Goal: Task Accomplishment & Management: Use online tool/utility

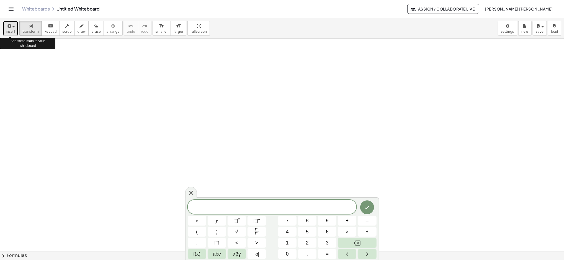
click at [13, 24] on div "button" at bounding box center [10, 25] width 9 height 7
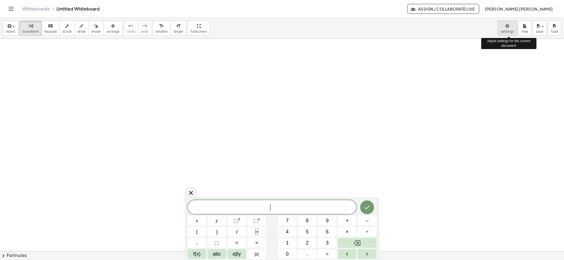
click at [510, 25] on body "Graspable Math Activities Get Started Activity Bank Assigned Work Classes White…" at bounding box center [282, 130] width 564 height 260
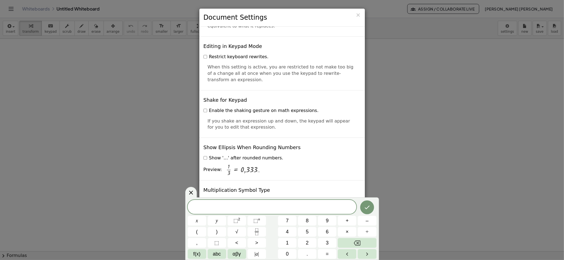
scroll to position [1299, 0]
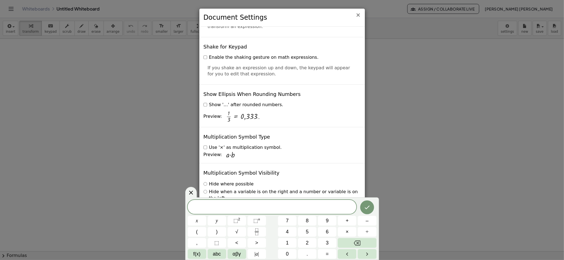
click at [358, 17] on span "×" at bounding box center [358, 15] width 5 height 7
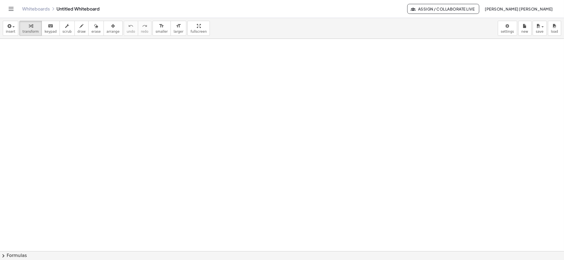
click at [9, 11] on icon "Toggle navigation" at bounding box center [11, 9] width 7 height 7
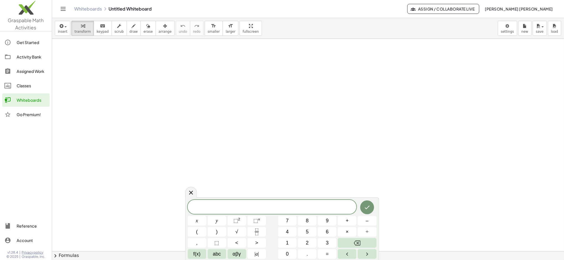
click at [60, 9] on icon "Toggle navigation" at bounding box center [63, 9] width 7 height 7
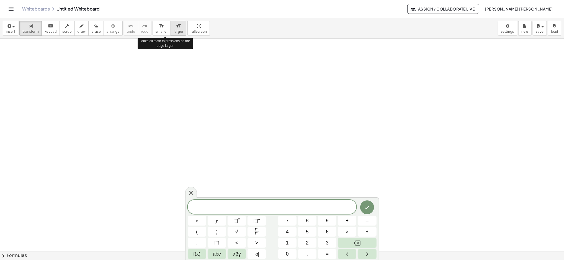
click at [176, 24] on icon "format_size" at bounding box center [178, 26] width 5 height 7
click at [238, 207] on span "​" at bounding box center [272, 208] width 169 height 8
click at [289, 220] on button "7" at bounding box center [287, 221] width 19 height 10
click at [366, 210] on icon "Done" at bounding box center [367, 207] width 7 height 7
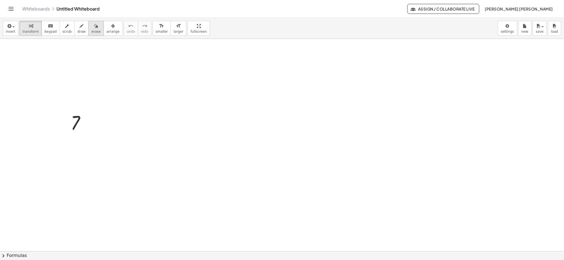
click at [94, 29] on icon "button" at bounding box center [96, 26] width 4 height 7
drag, startPoint x: 76, startPoint y: 120, endPoint x: 77, endPoint y: 125, distance: 5.4
drag, startPoint x: 76, startPoint y: 127, endPoint x: 112, endPoint y: 110, distance: 40.8
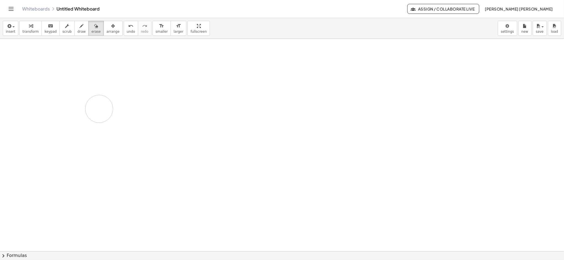
click at [128, 25] on icon "undo" at bounding box center [130, 26] width 5 height 7
click at [138, 34] on button "redo redo" at bounding box center [145, 28] width 14 height 15
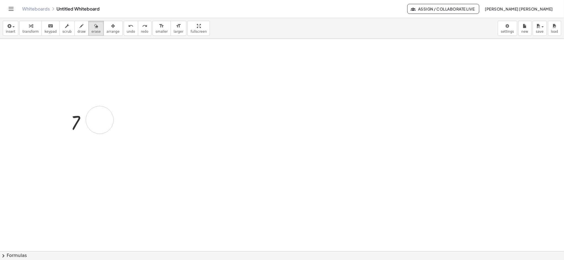
click at [78, 33] on span "draw" at bounding box center [82, 32] width 8 height 4
drag, startPoint x: 75, startPoint y: 33, endPoint x: 76, endPoint y: 27, distance: 6.0
click at [76, 27] on button "draw" at bounding box center [82, 28] width 14 height 15
click at [107, 31] on span "arrange" at bounding box center [113, 32] width 13 height 4
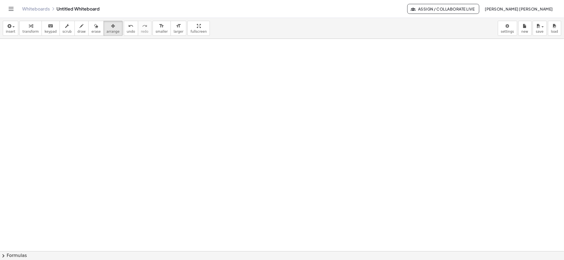
click at [10, 28] on icon "button" at bounding box center [8, 26] width 5 height 7
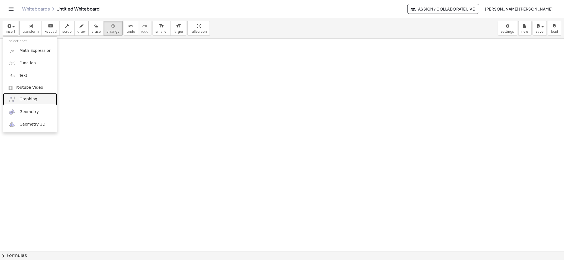
click at [30, 96] on span "Graphing" at bounding box center [28, 99] width 18 height 6
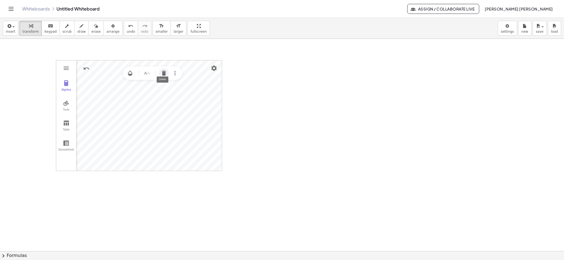
click at [162, 73] on img "Delete" at bounding box center [164, 73] width 7 height 7
click at [86, 67] on img "Undo" at bounding box center [86, 68] width 7 height 7
click at [124, 28] on button "undo undo" at bounding box center [131, 28] width 14 height 15
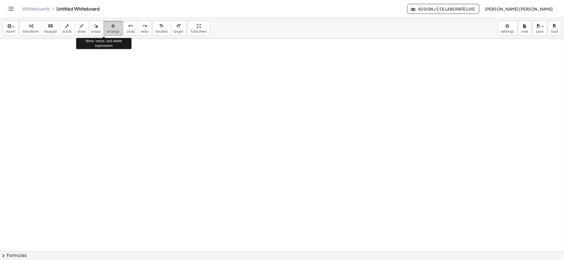
click at [111, 26] on icon "button" at bounding box center [113, 26] width 4 height 7
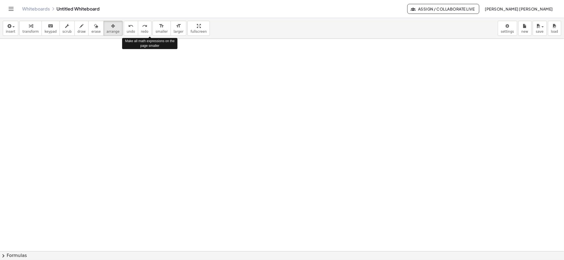
drag, startPoint x: 102, startPoint y: 26, endPoint x: 28, endPoint y: 72, distance: 87.5
click at [28, 72] on div "insert select one: Math Expression Function Text Youtube Video Graphing Geometr…" at bounding box center [282, 139] width 564 height 242
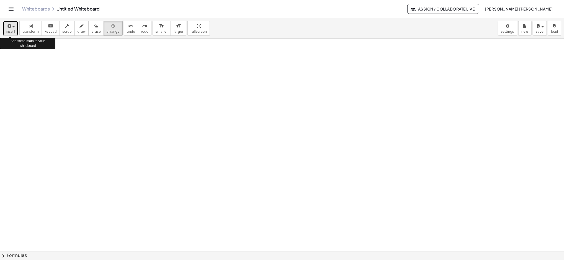
click at [11, 27] on icon "button" at bounding box center [8, 26] width 5 height 7
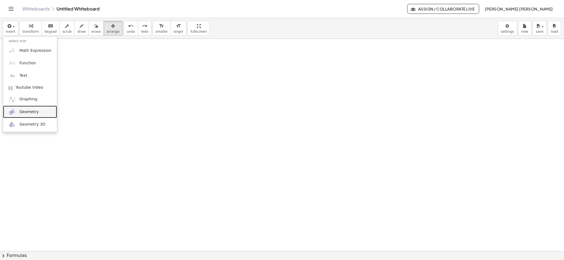
click at [24, 113] on span "Geometry" at bounding box center [28, 112] width 19 height 6
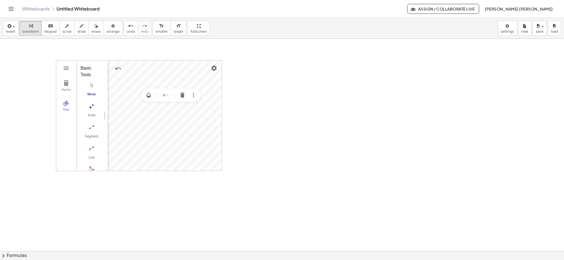
click at [90, 93] on div "Move" at bounding box center [92, 96] width 22 height 8
click at [117, 67] on img "Undo" at bounding box center [118, 68] width 7 height 7
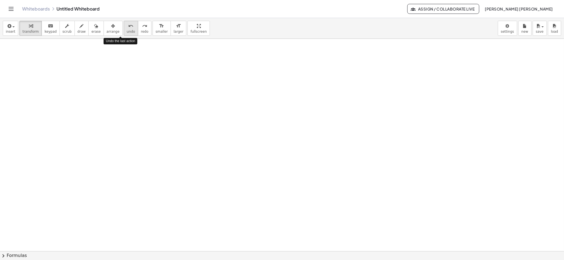
click at [127, 23] on div "undo" at bounding box center [131, 25] width 8 height 7
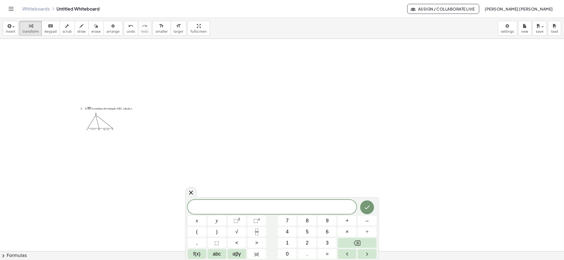
click at [102, 122] on div at bounding box center [106, 119] width 55 height 26
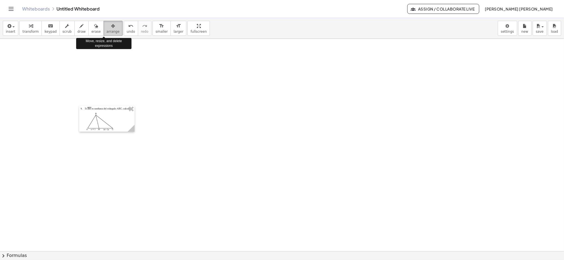
click at [107, 24] on div "button" at bounding box center [113, 25] width 13 height 7
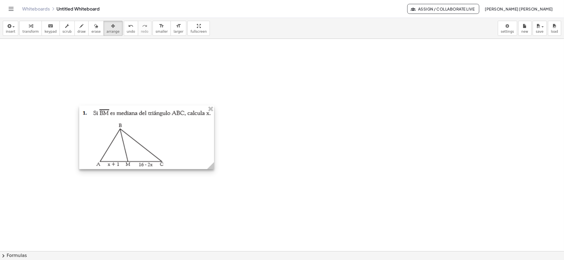
drag, startPoint x: 133, startPoint y: 130, endPoint x: 213, endPoint y: 181, distance: 94.6
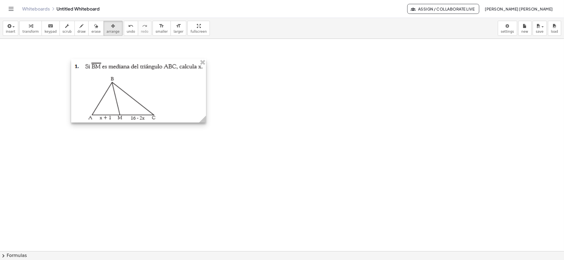
drag, startPoint x: 161, startPoint y: 117, endPoint x: 153, endPoint y: 70, distance: 47.2
click at [153, 70] on div at bounding box center [138, 90] width 135 height 63
click at [161, 96] on div at bounding box center [138, 90] width 135 height 63
click at [161, 96] on div at bounding box center [138, 89] width 135 height 63
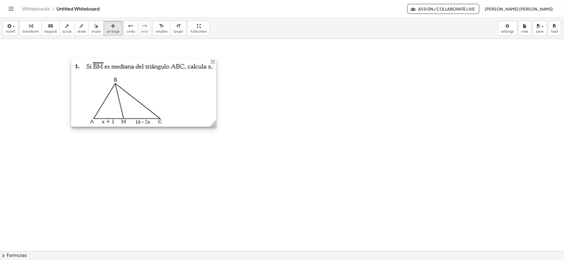
drag, startPoint x: 203, startPoint y: 120, endPoint x: 214, endPoint y: 134, distance: 17.2
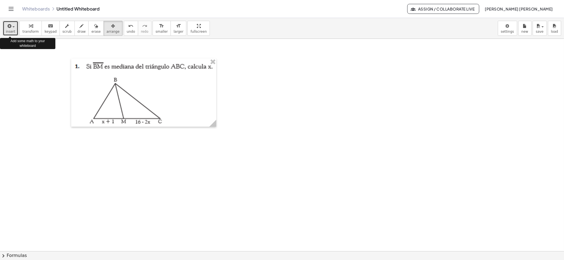
click at [14, 28] on button "insert" at bounding box center [11, 28] width 16 height 15
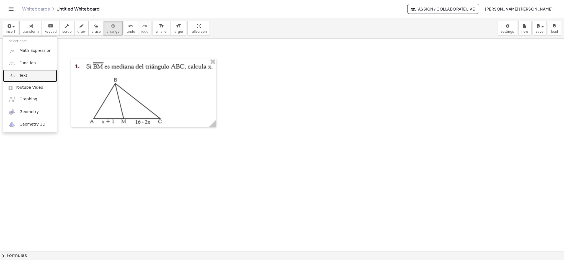
click at [27, 72] on link "Text" at bounding box center [30, 76] width 54 height 12
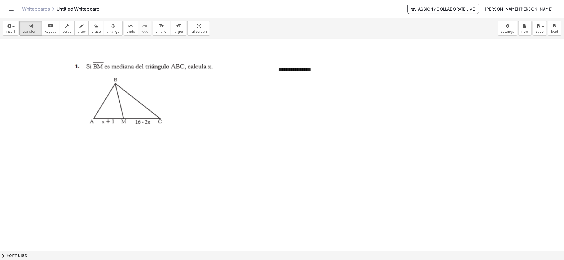
click at [207, 107] on div at bounding box center [143, 92] width 145 height 68
click at [80, 28] on icon "button" at bounding box center [82, 26] width 4 height 7
drag, startPoint x: 111, startPoint y: 116, endPoint x: 110, endPoint y: 120, distance: 4.6
drag, startPoint x: 112, startPoint y: 117, endPoint x: 111, endPoint y: 120, distance: 3.8
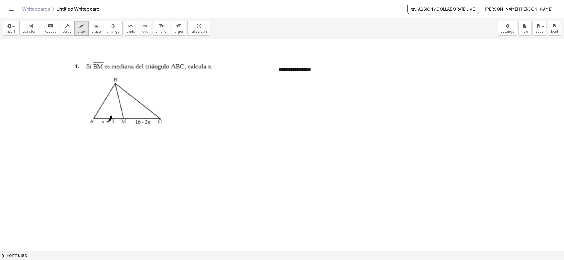
click at [128, 24] on icon "undo" at bounding box center [130, 26] width 5 height 7
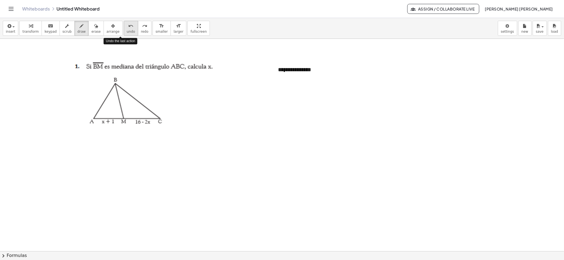
click at [128, 27] on icon "undo" at bounding box center [130, 26] width 5 height 7
click at [48, 28] on icon "keyboard" at bounding box center [50, 26] width 5 height 7
click at [94, 26] on icon "button" at bounding box center [96, 26] width 4 height 7
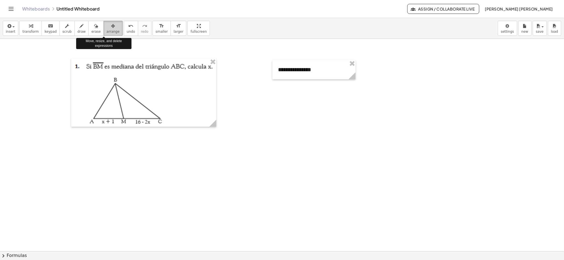
click at [109, 30] on button "arrange" at bounding box center [113, 28] width 19 height 15
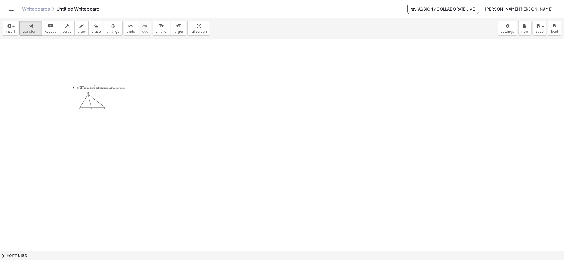
click at [95, 101] on div at bounding box center [98, 98] width 55 height 27
click at [107, 30] on span "arrange" at bounding box center [113, 32] width 13 height 4
drag, startPoint x: 128, startPoint y: 112, endPoint x: 141, endPoint y: 133, distance: 25.0
click at [136, 113] on circle at bounding box center [138, 117] width 10 height 10
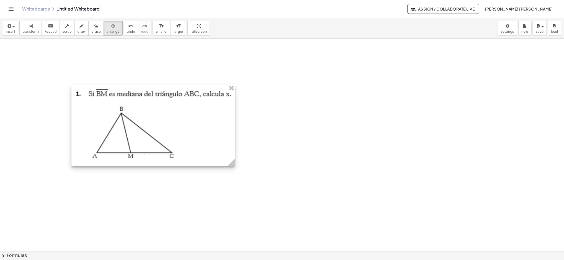
drag, startPoint x: 137, startPoint y: 119, endPoint x: 231, endPoint y: 152, distance: 100.0
click at [231, 152] on div at bounding box center [152, 125] width 163 height 81
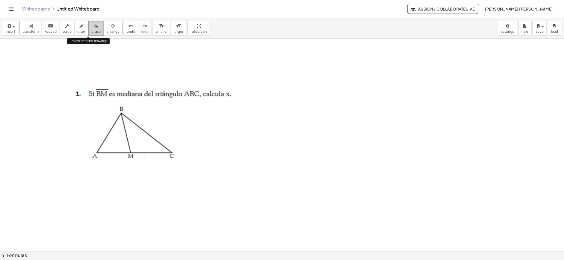
click at [91, 33] on span "erase" at bounding box center [95, 32] width 9 height 4
click at [78, 32] on span "draw" at bounding box center [82, 32] width 8 height 4
drag, startPoint x: 117, startPoint y: 150, endPoint x: 115, endPoint y: 155, distance: 5.2
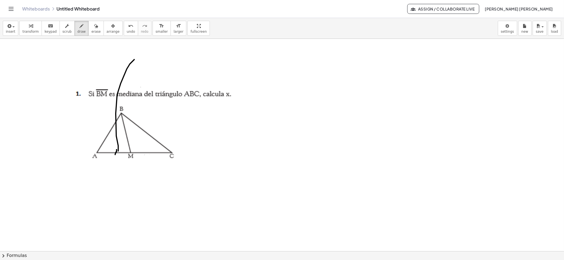
drag, startPoint x: 118, startPoint y: 151, endPoint x: 140, endPoint y: 59, distance: 94.2
click at [127, 30] on span "undo" at bounding box center [131, 32] width 8 height 4
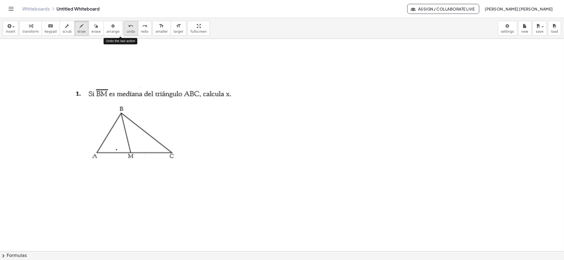
click at [127, 30] on span "undo" at bounding box center [131, 32] width 8 height 4
drag, startPoint x: 115, startPoint y: 148, endPoint x: 112, endPoint y: 157, distance: 8.6
click at [124, 34] on button "undo undo" at bounding box center [131, 28] width 14 height 15
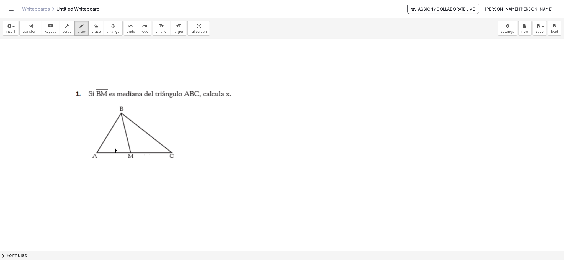
drag, startPoint x: 116, startPoint y: 149, endPoint x: 116, endPoint y: 152, distance: 3.3
click at [127, 23] on div "undo" at bounding box center [131, 25] width 8 height 7
click at [141, 30] on span "redo" at bounding box center [144, 32] width 7 height 4
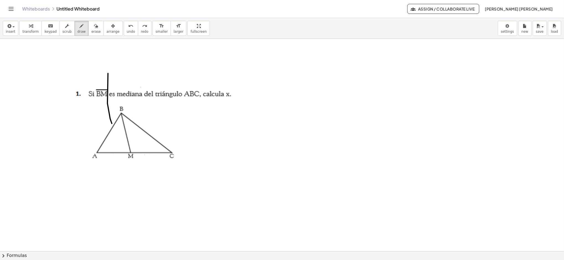
drag, startPoint x: 112, startPoint y: 124, endPoint x: 118, endPoint y: 37, distance: 86.6
click at [118, 37] on div "insert select one: Math Expression Function Text Youtube Video Graphing Geometr…" at bounding box center [282, 139] width 564 height 242
click at [127, 30] on span "undo" at bounding box center [131, 32] width 8 height 4
click at [124, 23] on button "undo undo" at bounding box center [131, 28] width 14 height 15
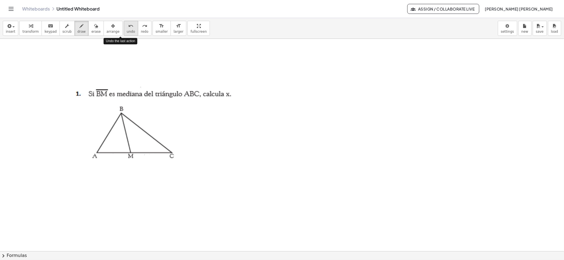
click at [124, 23] on button "undo undo" at bounding box center [131, 28] width 14 height 15
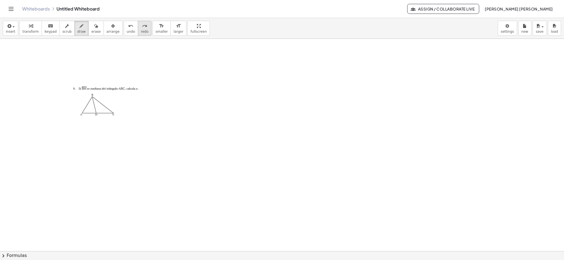
click at [141, 32] on span "redo" at bounding box center [144, 32] width 7 height 4
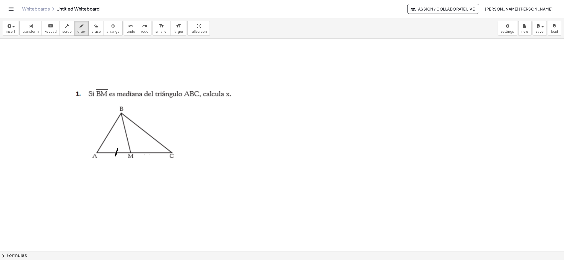
drag, startPoint x: 117, startPoint y: 148, endPoint x: 115, endPoint y: 156, distance: 7.5
drag, startPoint x: 148, startPoint y: 148, endPoint x: 148, endPoint y: 156, distance: 7.5
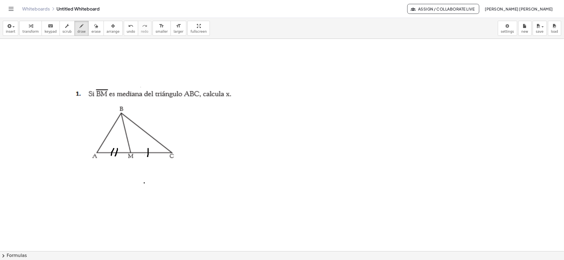
drag, startPoint x: 114, startPoint y: 148, endPoint x: 111, endPoint y: 155, distance: 7.4
drag, startPoint x: 151, startPoint y: 148, endPoint x: 150, endPoint y: 156, distance: 7.8
click at [8, 29] on icon "button" at bounding box center [8, 26] width 5 height 7
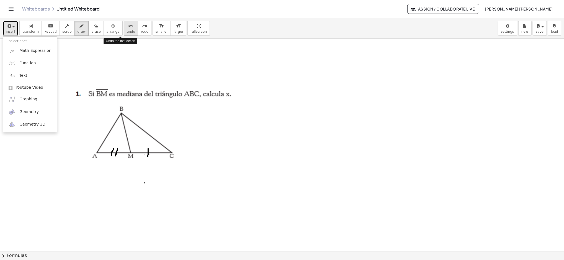
click at [127, 30] on span "undo" at bounding box center [131, 32] width 8 height 4
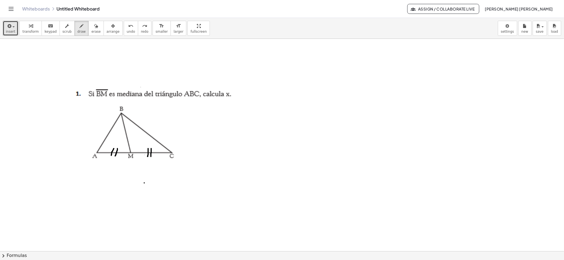
drag, startPoint x: 151, startPoint y: 148, endPoint x: 151, endPoint y: 155, distance: 6.9
click at [127, 30] on span "undo" at bounding box center [131, 32] width 8 height 4
click at [11, 27] on icon "button" at bounding box center [8, 26] width 5 height 7
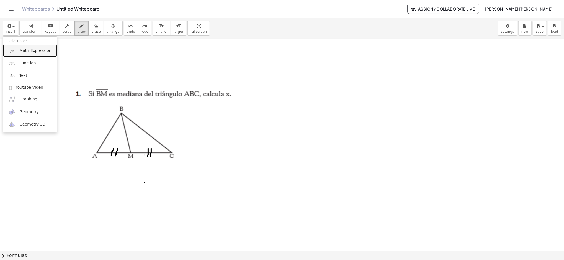
click at [16, 45] on link "Math Expression" at bounding box center [30, 50] width 54 height 12
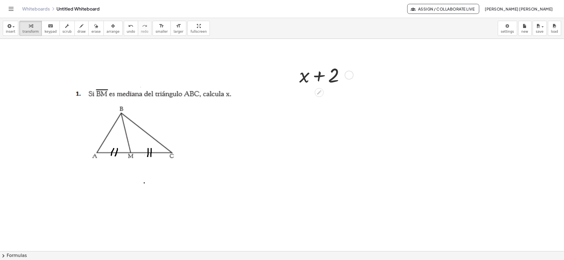
click at [307, 74] on div at bounding box center [324, 74] width 55 height 26
click at [107, 33] on span "arrange" at bounding box center [113, 32] width 13 height 4
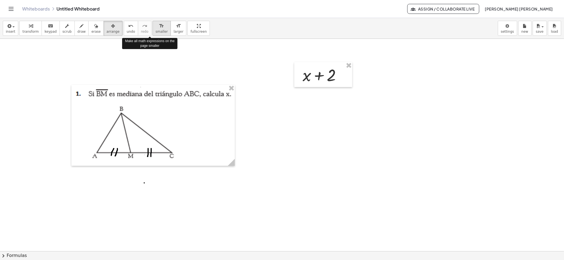
click at [153, 34] on button "format_size smaller" at bounding box center [162, 28] width 18 height 15
click at [159, 27] on icon "format_size" at bounding box center [161, 26] width 5 height 7
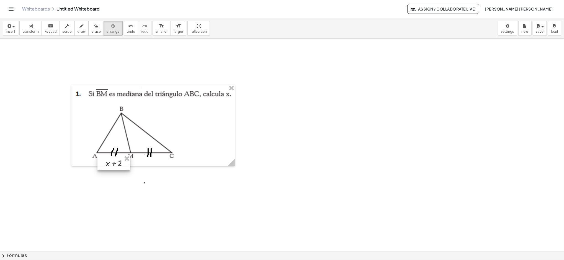
drag, startPoint x: 314, startPoint y: 72, endPoint x: 109, endPoint y: 161, distance: 223.9
click at [109, 161] on div at bounding box center [114, 162] width 33 height 15
click at [94, 29] on icon "button" at bounding box center [96, 26] width 4 height 7
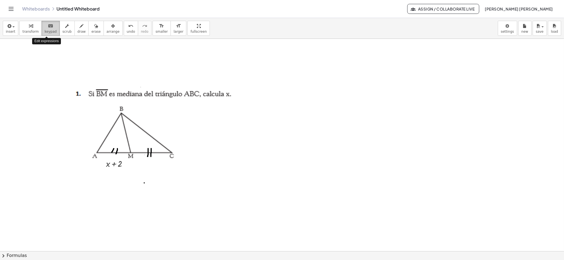
click at [48, 28] on icon "keyboard" at bounding box center [50, 26] width 5 height 7
click at [114, 161] on div at bounding box center [116, 164] width 12 height 9
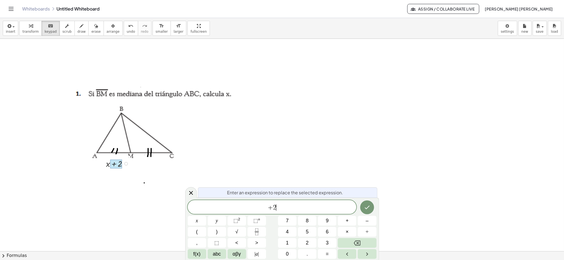
click at [278, 211] on span "+ 2 ​" at bounding box center [272, 208] width 169 height 8
click at [369, 206] on icon "Done" at bounding box center [367, 208] width 5 height 4
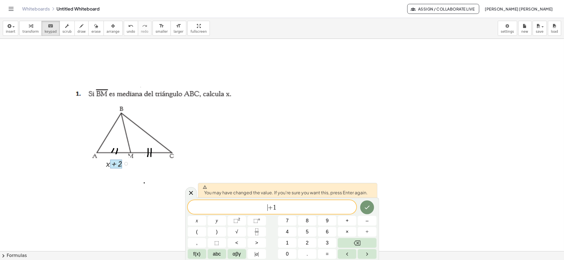
click at [268, 207] on span "​ + 1" at bounding box center [272, 208] width 169 height 8
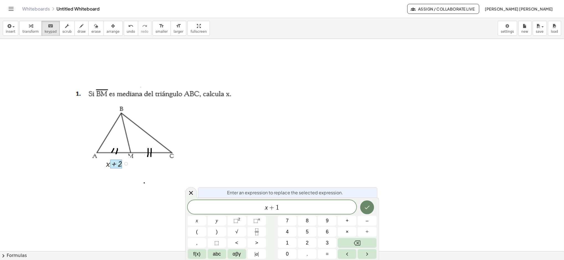
click at [362, 207] on button "Done" at bounding box center [367, 207] width 14 height 14
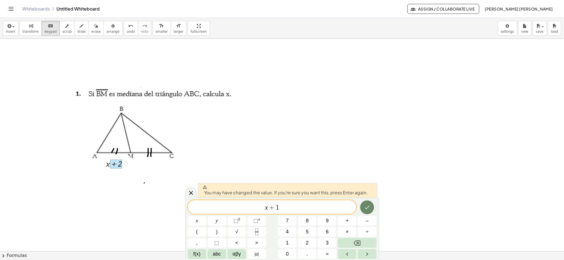
click at [370, 207] on icon "Done" at bounding box center [367, 207] width 7 height 7
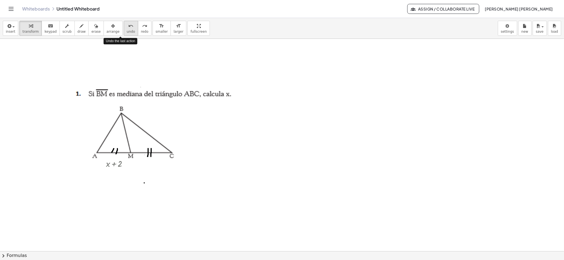
click at [127, 30] on span "undo" at bounding box center [131, 32] width 8 height 4
click at [113, 163] on div at bounding box center [118, 163] width 31 height 12
click at [48, 27] on icon "keyboard" at bounding box center [50, 26] width 5 height 7
click at [44, 38] on div "insert select one: Math Expression Function Text Youtube Video Graphing Geometr…" at bounding box center [282, 28] width 564 height 21
click at [114, 165] on div at bounding box center [116, 164] width 12 height 9
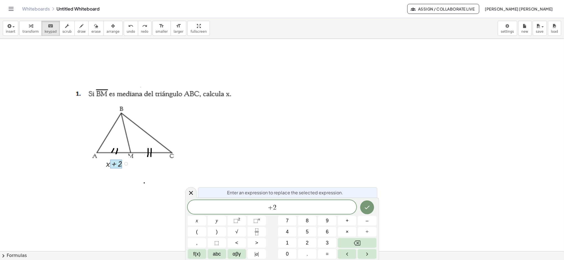
click at [109, 163] on div at bounding box center [118, 163] width 31 height 12
click at [29, 27] on icon "button" at bounding box center [31, 26] width 4 height 7
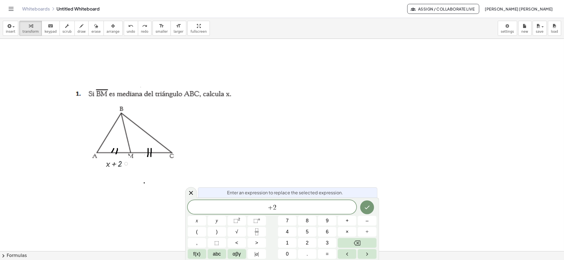
click at [118, 162] on div at bounding box center [118, 163] width 31 height 12
click at [127, 30] on span "undo" at bounding box center [131, 32] width 8 height 4
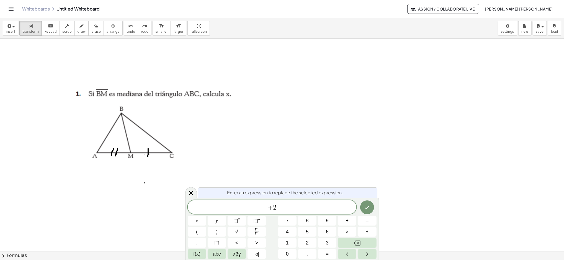
click at [277, 207] on span "+ 2 ​" at bounding box center [272, 208] width 169 height 8
click at [366, 206] on icon "Done" at bounding box center [367, 207] width 7 height 7
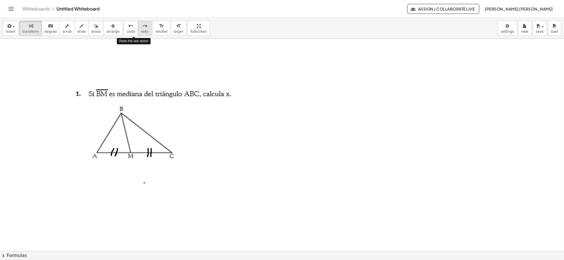
click at [141, 30] on span "redo" at bounding box center [144, 32] width 7 height 4
click at [128, 25] on icon "undo" at bounding box center [130, 26] width 5 height 7
click at [141, 30] on span "redo" at bounding box center [144, 32] width 7 height 4
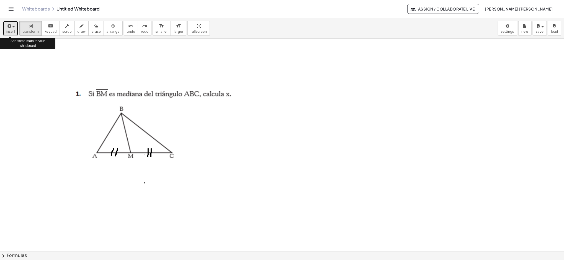
click at [12, 27] on div "button" at bounding box center [10, 25] width 9 height 7
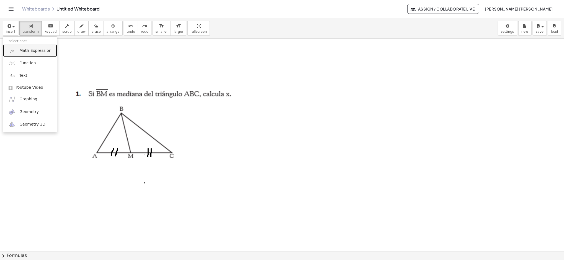
click at [23, 50] on span "Math Expression" at bounding box center [35, 51] width 32 height 6
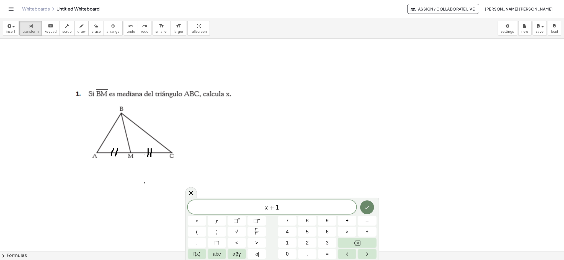
click at [363, 207] on button "Done" at bounding box center [367, 207] width 14 height 14
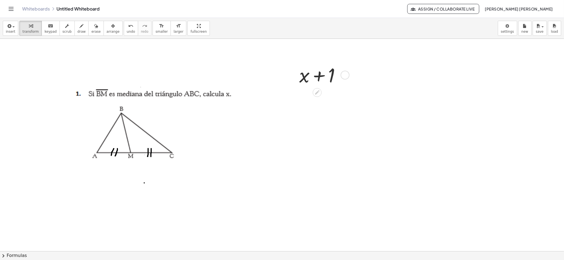
click at [317, 80] on div at bounding box center [322, 74] width 51 height 26
click at [159, 27] on icon "format_size" at bounding box center [161, 26] width 5 height 7
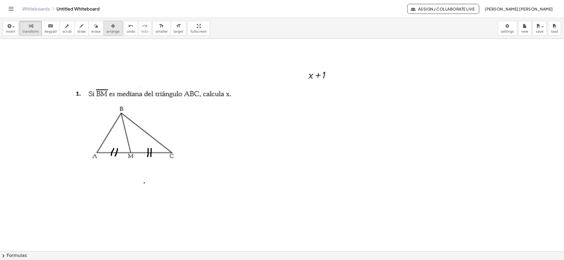
click at [107, 30] on span "arrange" at bounding box center [113, 32] width 13 height 4
drag, startPoint x: 308, startPoint y: 77, endPoint x: 105, endPoint y: 168, distance: 221.8
click at [105, 168] on div at bounding box center [115, 165] width 36 height 17
click at [88, 32] on button "erase" at bounding box center [95, 28] width 15 height 15
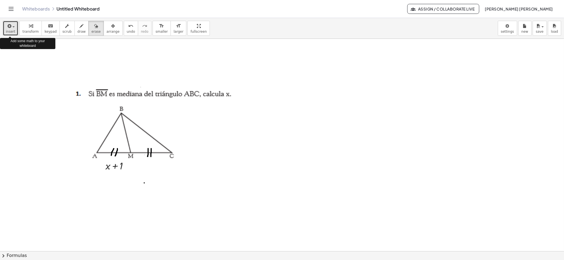
click at [14, 23] on button "insert" at bounding box center [11, 28] width 16 height 15
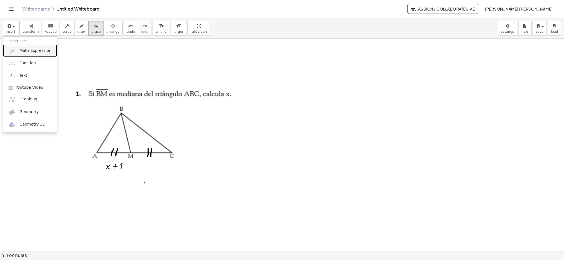
click at [23, 50] on span "Math Expression" at bounding box center [35, 51] width 32 height 6
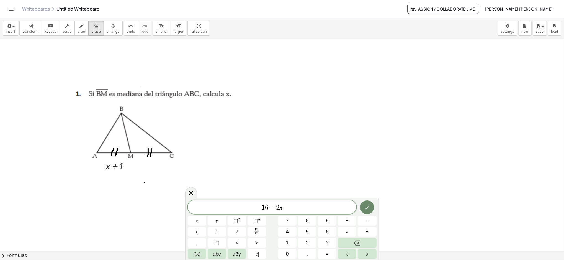
click at [365, 206] on icon "Done" at bounding box center [367, 207] width 7 height 7
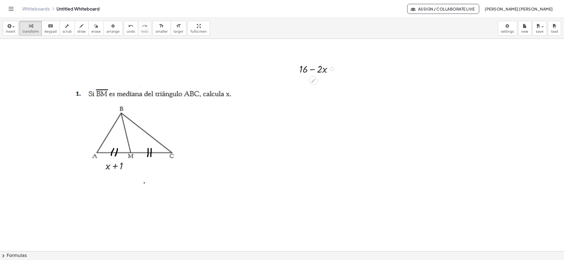
click at [314, 71] on div at bounding box center [318, 68] width 43 height 14
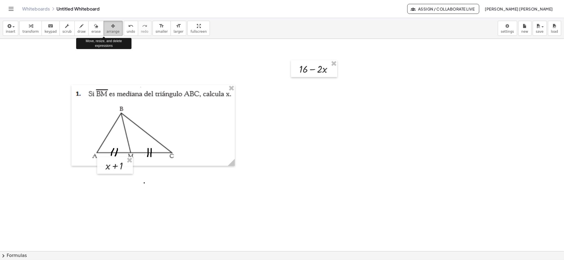
click at [111, 25] on icon "button" at bounding box center [113, 26] width 4 height 7
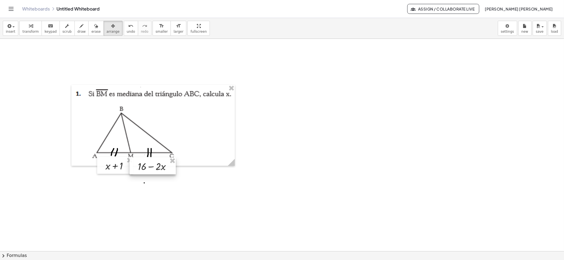
drag, startPoint x: 310, startPoint y: 68, endPoint x: 148, endPoint y: 166, distance: 188.9
click at [148, 166] on div at bounding box center [153, 165] width 46 height 17
click at [179, 142] on div at bounding box center [152, 125] width 163 height 81
click at [94, 24] on icon "button" at bounding box center [96, 26] width 4 height 7
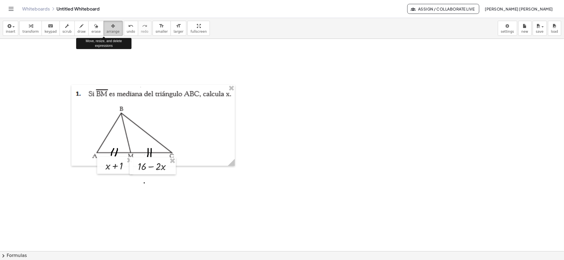
click at [107, 30] on span "arrange" at bounding box center [113, 32] width 13 height 4
click at [112, 165] on div at bounding box center [115, 165] width 36 height 17
click at [92, 22] on div "button" at bounding box center [95, 25] width 9 height 7
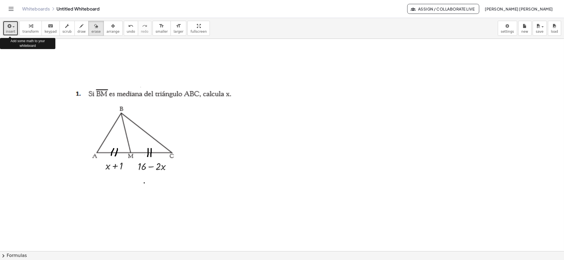
click at [12, 28] on div "button" at bounding box center [10, 25] width 9 height 7
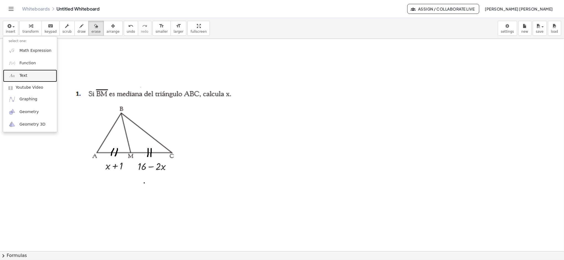
click at [21, 78] on span "Text" at bounding box center [23, 76] width 8 height 6
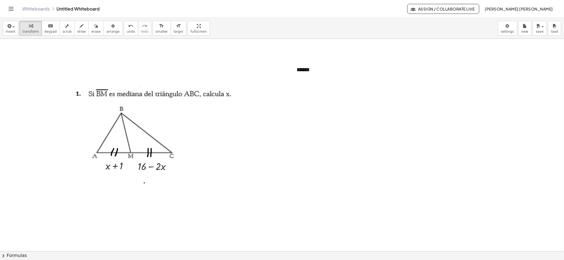
click at [321, 68] on div "******" at bounding box center [332, 69] width 83 height 19
click at [367, 60] on span "+" at bounding box center [367, 59] width 3 height 4
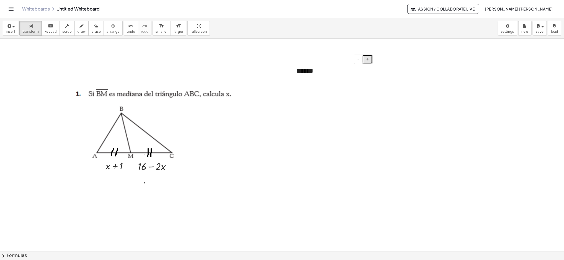
click at [367, 60] on span "+" at bounding box center [367, 59] width 3 height 4
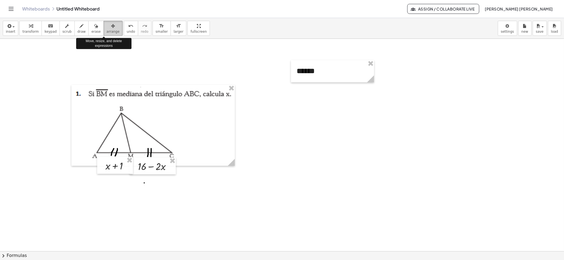
click at [104, 35] on button "arrange" at bounding box center [113, 28] width 19 height 15
drag, startPoint x: 304, startPoint y: 119, endPoint x: 287, endPoint y: 137, distance: 25.3
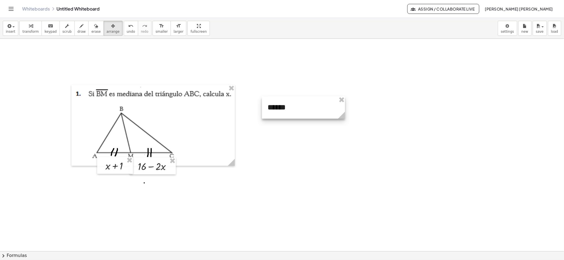
drag, startPoint x: 305, startPoint y: 75, endPoint x: 276, endPoint y: 111, distance: 46.5
click at [276, 111] on div at bounding box center [303, 107] width 83 height 22
click at [300, 114] on div at bounding box center [303, 107] width 83 height 22
click at [48, 30] on span "keypad" at bounding box center [51, 32] width 12 height 4
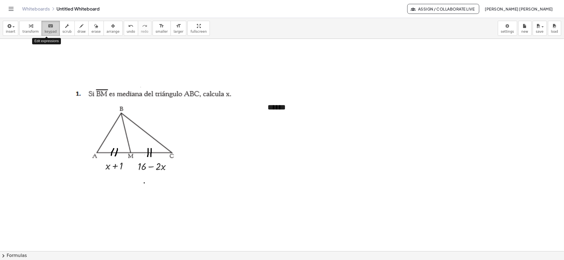
click at [48, 30] on span "keypad" at bounding box center [51, 32] width 12 height 4
click at [294, 108] on div "******" at bounding box center [303, 107] width 83 height 22
click at [301, 110] on div "******" at bounding box center [303, 107] width 83 height 22
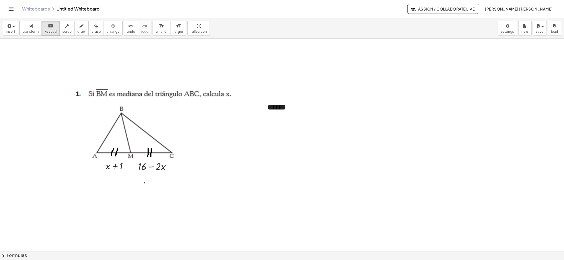
scroll to position [186, 0]
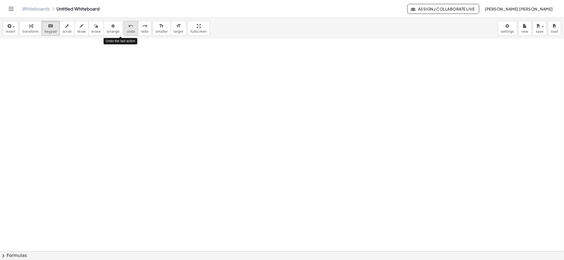
click at [127, 33] on span "undo" at bounding box center [131, 32] width 8 height 4
click at [458, 115] on div at bounding box center [282, 83] width 564 height 461
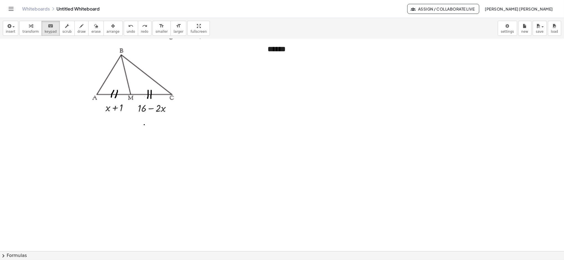
scroll to position [0, 0]
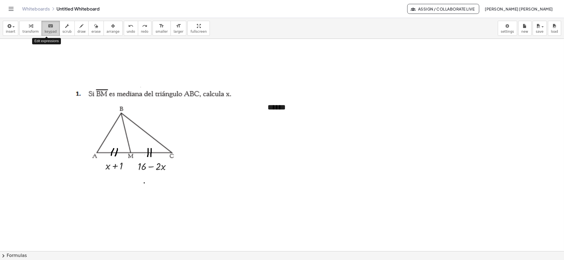
click at [45, 28] on div "keyboard" at bounding box center [51, 25] width 12 height 7
click at [281, 110] on div "******" at bounding box center [303, 107] width 83 height 22
click at [302, 110] on div "******" at bounding box center [303, 107] width 83 height 22
click at [336, 112] on div "**********" at bounding box center [303, 112] width 83 height 33
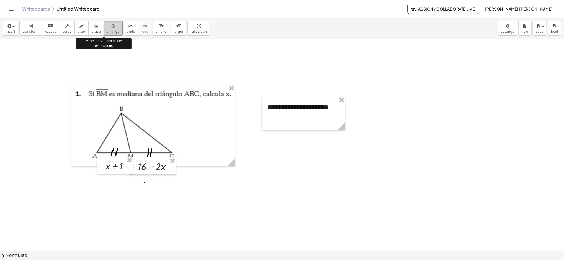
click at [107, 32] on span "arrange" at bounding box center [113, 32] width 13 height 4
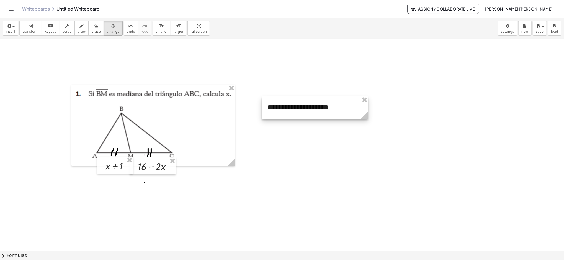
drag, startPoint x: 340, startPoint y: 127, endPoint x: 363, endPoint y: 122, distance: 23.7
click at [497, 23] on div "insert select one: Math Expression Function Text Youtube Video Graphing Geometr…" at bounding box center [282, 28] width 564 height 21
click at [544, 25] on div "button" at bounding box center [540, 25] width 8 height 7
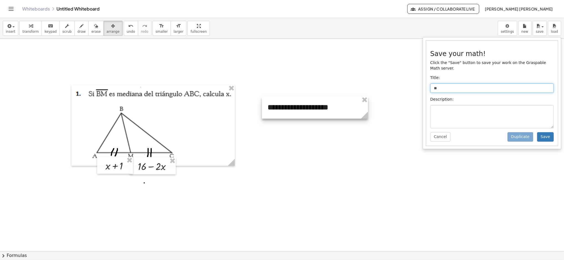
type input "*"
type input "**********"
click at [539, 132] on button "Save" at bounding box center [545, 136] width 17 height 9
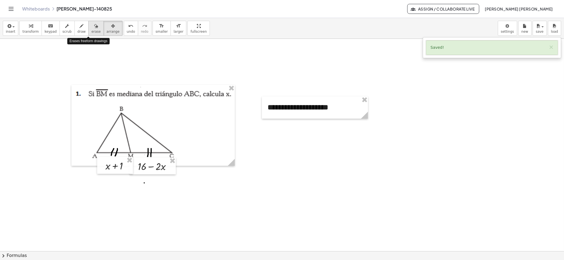
click at [91, 30] on span "erase" at bounding box center [95, 32] width 9 height 4
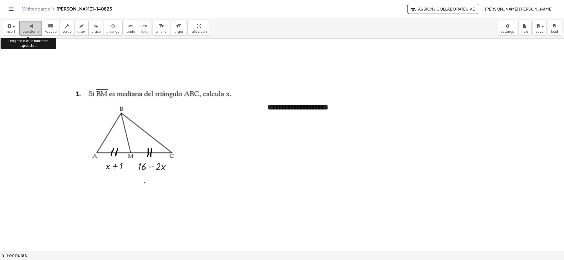
click at [32, 34] on button "transform" at bounding box center [30, 28] width 22 height 15
click at [275, 108] on div "**********" at bounding box center [315, 107] width 106 height 22
click at [270, 106] on div "**********" at bounding box center [315, 107] width 106 height 22
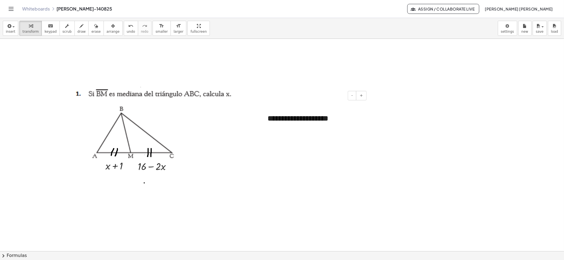
click at [269, 104] on div at bounding box center [315, 107] width 95 height 11
click at [269, 107] on div "********" at bounding box center [315, 107] width 95 height 11
click at [308, 109] on div "********" at bounding box center [315, 107] width 95 height 11
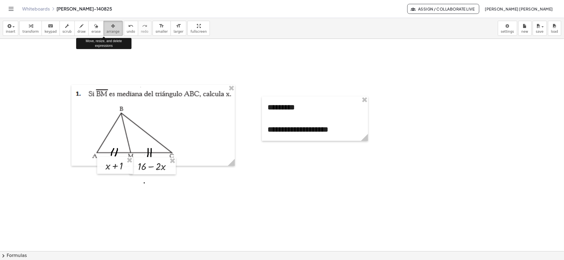
click at [107, 27] on div "button" at bounding box center [113, 25] width 13 height 7
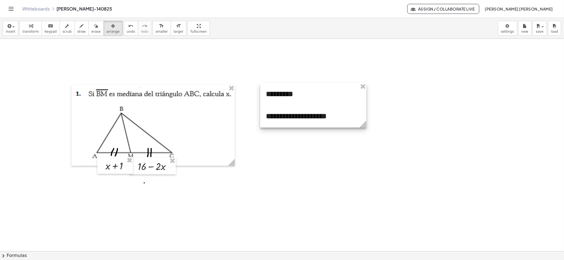
drag, startPoint x: 285, startPoint y: 114, endPoint x: 283, endPoint y: 101, distance: 13.4
click at [283, 101] on div at bounding box center [313, 105] width 106 height 44
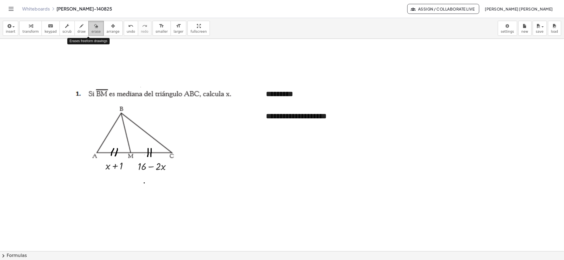
click at [91, 30] on span "erase" at bounding box center [95, 32] width 9 height 4
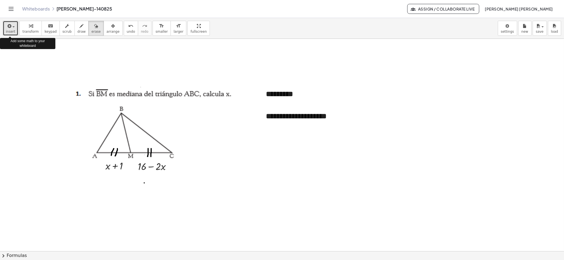
click at [11, 28] on icon "button" at bounding box center [8, 26] width 5 height 7
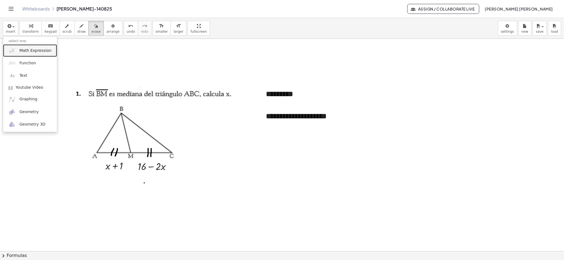
click at [29, 45] on link "Math Expression" at bounding box center [30, 50] width 54 height 12
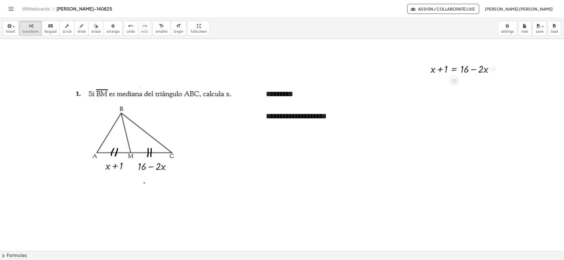
click at [440, 63] on div at bounding box center [464, 68] width 73 height 14
click at [436, 74] on div at bounding box center [464, 68] width 73 height 14
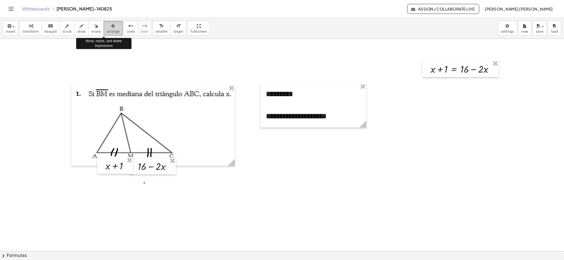
click at [107, 30] on span "arrange" at bounding box center [113, 32] width 13 height 4
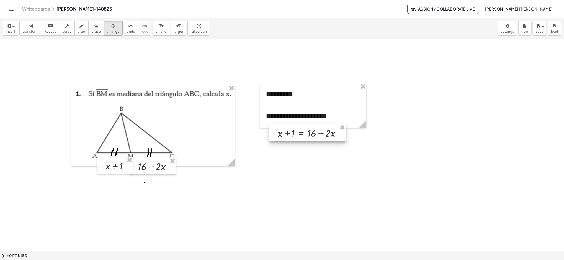
drag, startPoint x: 464, startPoint y: 68, endPoint x: 312, endPoint y: 132, distance: 165.5
click at [312, 132] on div at bounding box center [308, 132] width 76 height 17
click at [91, 30] on span "erase" at bounding box center [95, 32] width 9 height 4
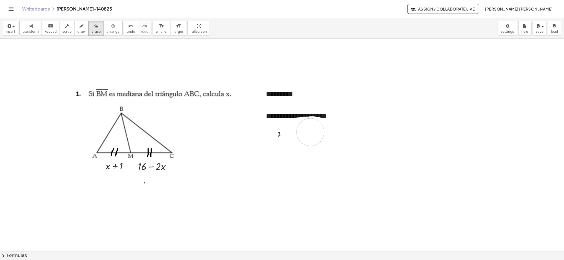
drag, startPoint x: 325, startPoint y: 134, endPoint x: 311, endPoint y: 132, distance: 14.2
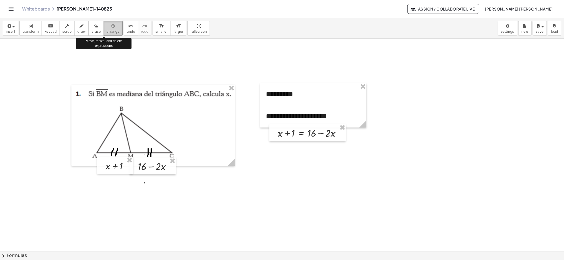
click at [111, 29] on icon "button" at bounding box center [113, 26] width 4 height 7
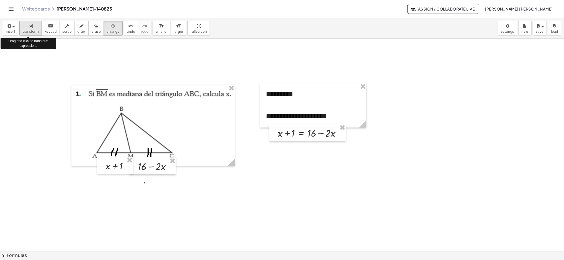
click at [25, 28] on div "button" at bounding box center [30, 25] width 16 height 7
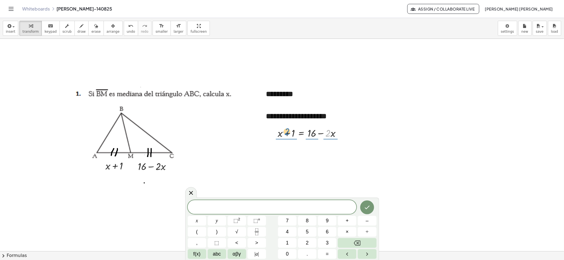
drag, startPoint x: 329, startPoint y: 135, endPoint x: 288, endPoint y: 133, distance: 41.0
click at [288, 133] on div at bounding box center [311, 132] width 73 height 14
click at [128, 27] on icon "undo" at bounding box center [130, 26] width 5 height 7
drag, startPoint x: 321, startPoint y: 135, endPoint x: 261, endPoint y: 135, distance: 60.7
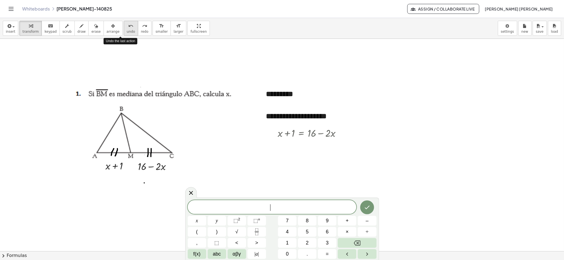
click at [127, 31] on span "undo" at bounding box center [131, 32] width 8 height 4
drag, startPoint x: 326, startPoint y: 129, endPoint x: 335, endPoint y: 130, distance: 8.7
click at [335, 130] on div at bounding box center [311, 132] width 73 height 14
drag, startPoint x: 332, startPoint y: 147, endPoint x: 324, endPoint y: 147, distance: 7.5
click at [324, 147] on div at bounding box center [311, 147] width 73 height 14
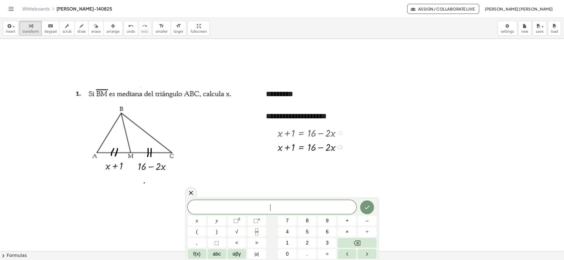
click at [333, 147] on div at bounding box center [311, 147] width 73 height 14
drag, startPoint x: 292, startPoint y: 149, endPoint x: 349, endPoint y: 151, distance: 57.7
click at [349, 151] on div at bounding box center [312, 147] width 98 height 14
click at [292, 163] on div at bounding box center [312, 160] width 98 height 14
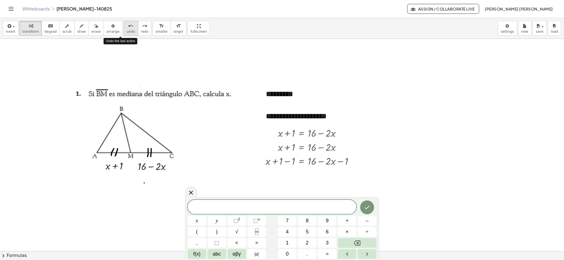
click at [127, 30] on span "undo" at bounding box center [131, 32] width 8 height 4
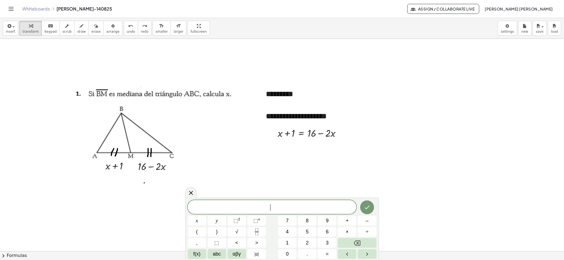
click at [261, 211] on span "​" at bounding box center [272, 208] width 169 height 8
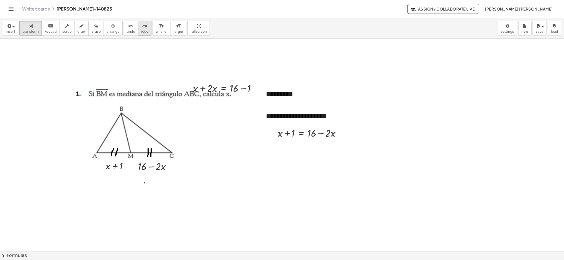
click at [141, 30] on span "redo" at bounding box center [144, 32] width 7 height 4
click at [111, 26] on icon "button" at bounding box center [113, 26] width 4 height 7
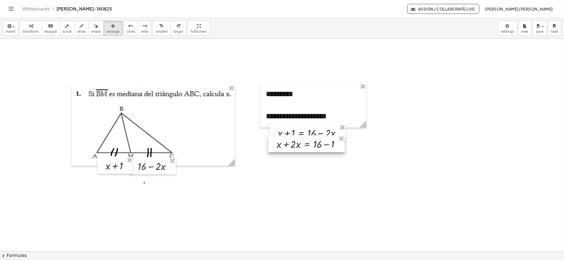
drag, startPoint x: 207, startPoint y: 88, endPoint x: 290, endPoint y: 144, distance: 100.4
click at [290, 144] on div at bounding box center [306, 143] width 76 height 17
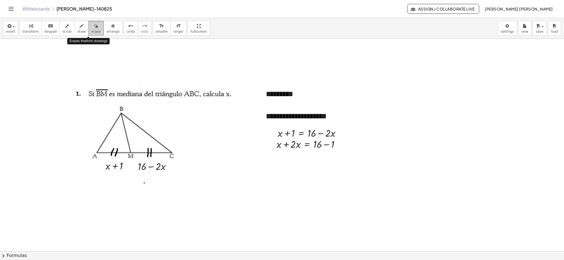
click at [88, 27] on button "erase" at bounding box center [95, 28] width 15 height 15
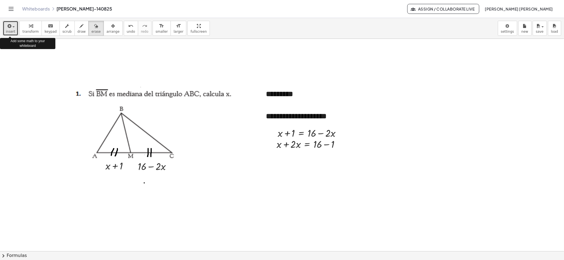
click at [15, 26] on button "insert" at bounding box center [11, 28] width 16 height 15
click at [111, 27] on icon "button" at bounding box center [113, 26] width 4 height 7
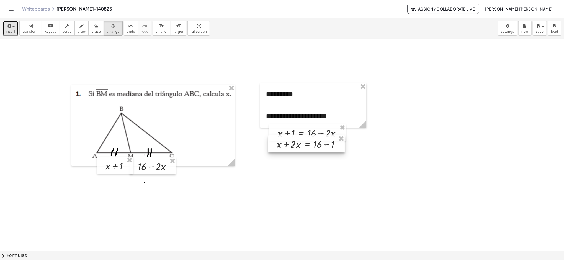
click at [293, 147] on div at bounding box center [306, 143] width 76 height 17
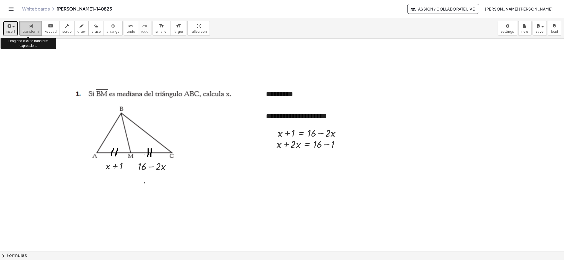
click at [30, 25] on icon "button" at bounding box center [31, 26] width 4 height 7
click at [288, 148] on div at bounding box center [310, 144] width 73 height 14
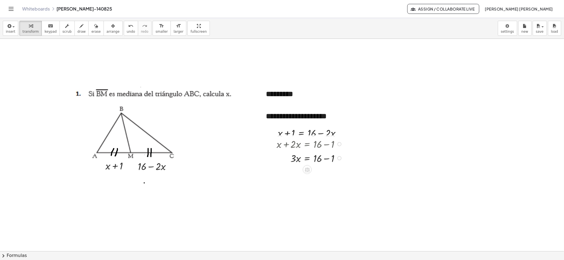
click at [323, 147] on div at bounding box center [310, 144] width 73 height 14
click at [324, 145] on div at bounding box center [310, 144] width 73 height 14
click at [128, 25] on icon "undo" at bounding box center [130, 26] width 5 height 7
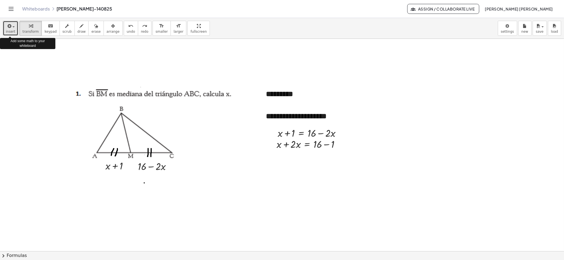
click at [14, 24] on div "button" at bounding box center [10, 25] width 9 height 7
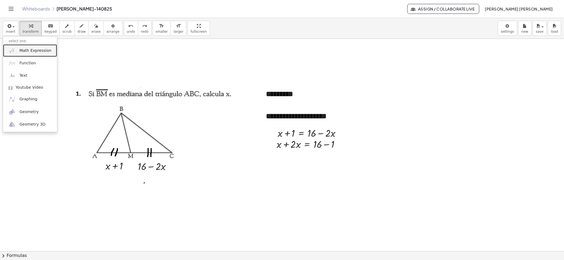
click at [23, 50] on span "Math Expression" at bounding box center [35, 51] width 32 height 6
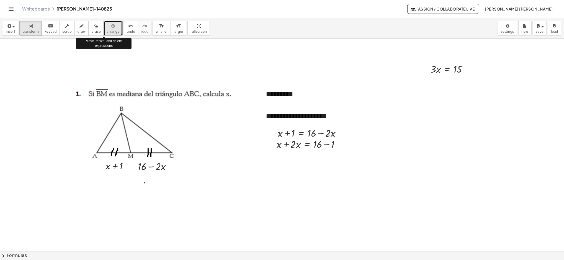
drag, startPoint x: 105, startPoint y: 29, endPoint x: 367, endPoint y: 105, distance: 273.0
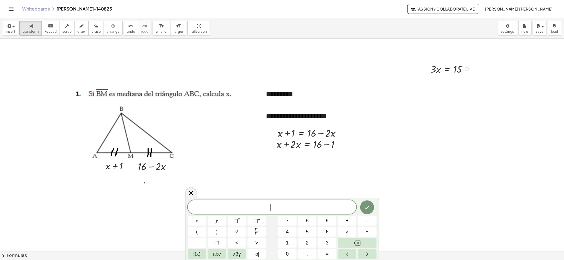
click at [442, 66] on div at bounding box center [451, 68] width 47 height 14
click at [436, 70] on div at bounding box center [451, 68] width 47 height 14
drag, startPoint x: 436, startPoint y: 70, endPoint x: 382, endPoint y: 91, distance: 58.4
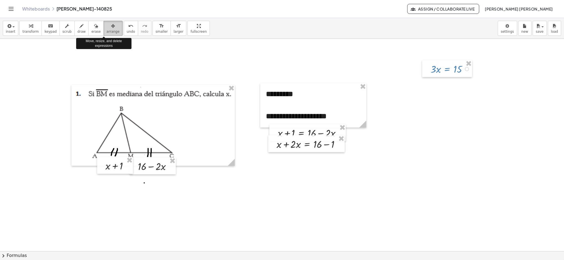
click at [107, 30] on span "arrange" at bounding box center [113, 32] width 13 height 4
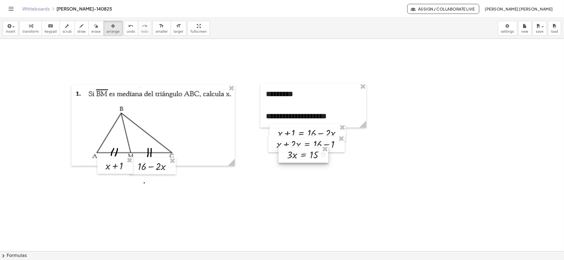
drag, startPoint x: 445, startPoint y: 68, endPoint x: 301, endPoint y: 153, distance: 167.7
click at [301, 153] on div at bounding box center [304, 154] width 50 height 17
click at [12, 30] on span "insert" at bounding box center [10, 32] width 9 height 4
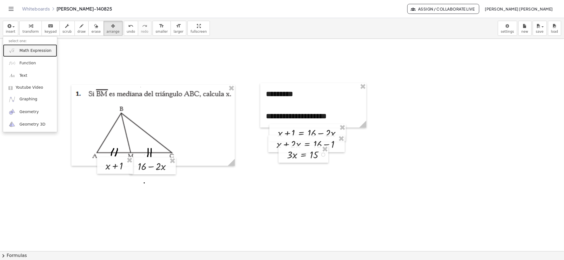
click at [17, 48] on link "Math Expression" at bounding box center [30, 50] width 54 height 12
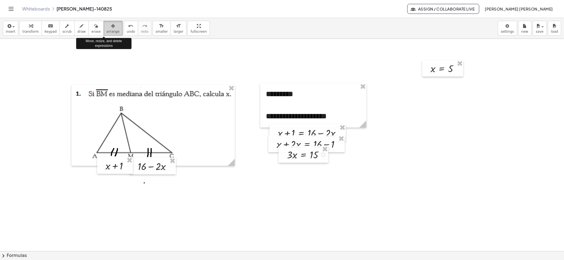
click at [107, 31] on span "arrange" at bounding box center [113, 32] width 13 height 4
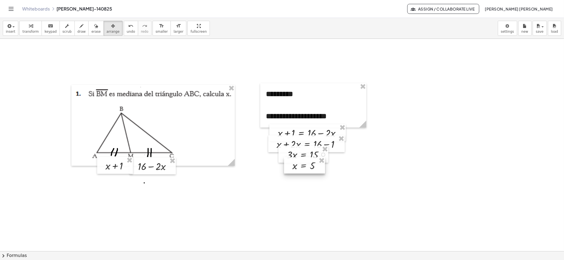
drag, startPoint x: 446, startPoint y: 67, endPoint x: 307, endPoint y: 164, distance: 169.2
click at [307, 164] on div at bounding box center [304, 165] width 41 height 16
click at [94, 24] on icon "button" at bounding box center [96, 26] width 4 height 7
drag, startPoint x: 222, startPoint y: 151, endPoint x: 386, endPoint y: 111, distance: 167.9
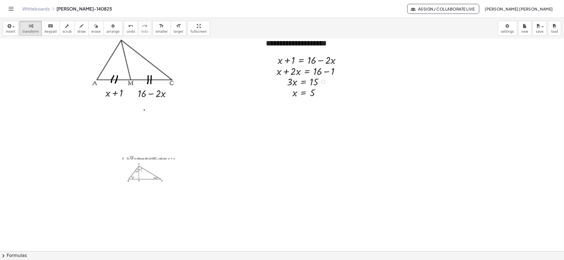
scroll to position [74, 0]
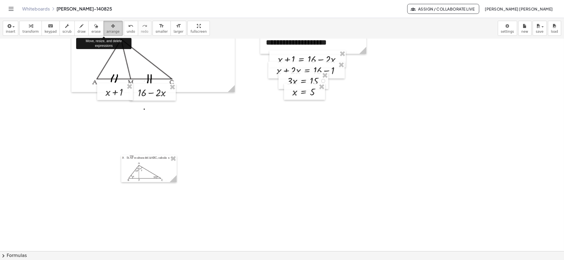
click at [107, 32] on span "arrange" at bounding box center [113, 32] width 13 height 4
click at [160, 165] on div at bounding box center [148, 168] width 55 height 27
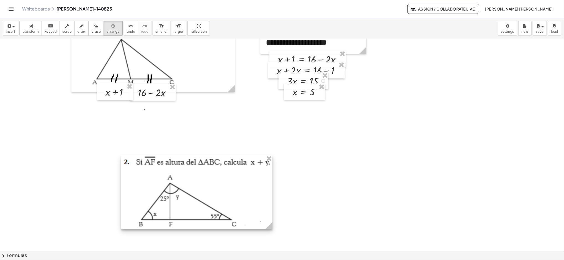
drag, startPoint x: 172, startPoint y: 182, endPoint x: 268, endPoint y: 222, distance: 103.8
click at [268, 222] on icon at bounding box center [269, 225] width 10 height 10
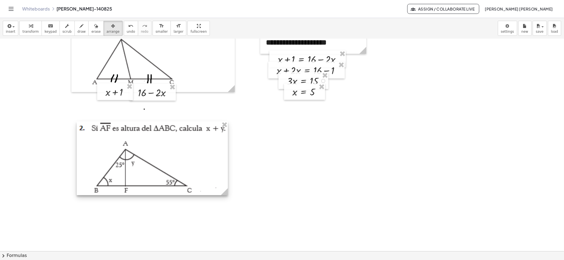
drag, startPoint x: 162, startPoint y: 165, endPoint x: 118, endPoint y: 131, distance: 55.7
click at [118, 131] on div at bounding box center [152, 158] width 151 height 74
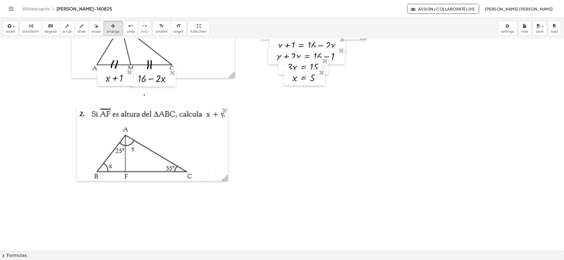
scroll to position [89, 0]
click at [104, 80] on div at bounding box center [115, 76] width 36 height 17
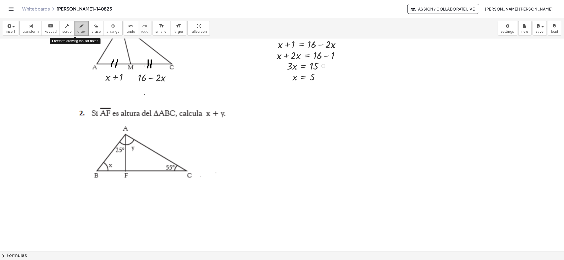
click at [78, 31] on span "draw" at bounding box center [82, 32] width 8 height 4
drag, startPoint x: 125, startPoint y: 165, endPoint x: 131, endPoint y: 165, distance: 5.8
click at [131, 165] on div at bounding box center [282, 180] width 564 height 461
drag, startPoint x: 131, startPoint y: 165, endPoint x: 132, endPoint y: 170, distance: 4.3
click at [132, 170] on div at bounding box center [282, 180] width 564 height 461
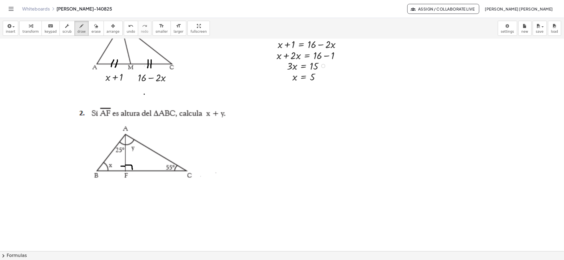
drag, startPoint x: 121, startPoint y: 166, endPoint x: 125, endPoint y: 166, distance: 3.6
click at [125, 166] on div at bounding box center [282, 180] width 564 height 461
click at [120, 165] on div at bounding box center [282, 180] width 564 height 461
click at [128, 27] on icon "undo" at bounding box center [130, 26] width 5 height 7
click at [120, 166] on div at bounding box center [282, 180] width 564 height 461
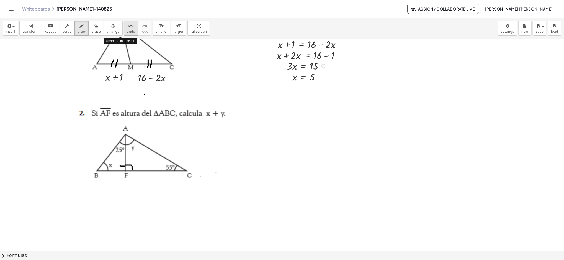
click at [127, 24] on div "undo" at bounding box center [131, 25] width 8 height 7
click at [120, 166] on div at bounding box center [282, 180] width 564 height 461
click at [127, 32] on span "undo" at bounding box center [131, 32] width 8 height 4
click at [120, 166] on div at bounding box center [282, 180] width 564 height 461
click at [127, 33] on span "undo" at bounding box center [131, 32] width 8 height 4
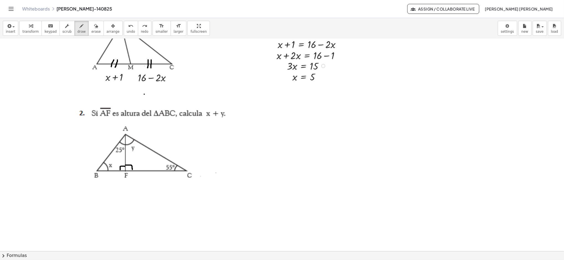
drag, startPoint x: 120, startPoint y: 166, endPoint x: 120, endPoint y: 170, distance: 3.0
click at [120, 170] on div at bounding box center [282, 180] width 564 height 461
click at [227, 174] on div at bounding box center [282, 180] width 564 height 461
click at [135, 104] on div at bounding box center [282, 180] width 564 height 461
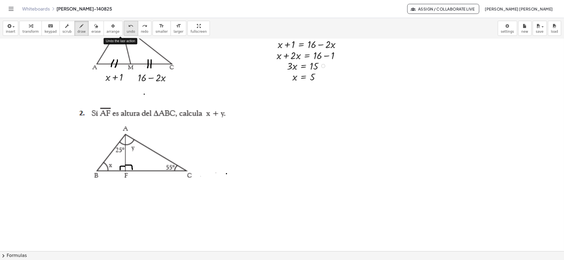
click at [127, 30] on span "undo" at bounding box center [131, 32] width 8 height 4
click at [107, 30] on span "arrange" at bounding box center [113, 32] width 13 height 4
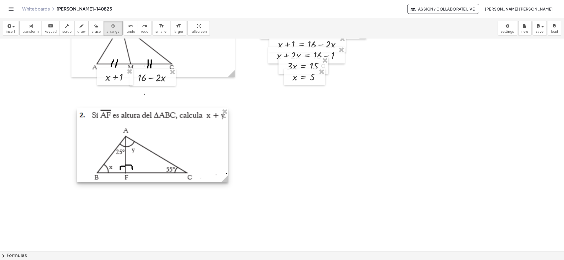
click at [133, 125] on div at bounding box center [152, 145] width 151 height 74
click at [124, 34] on button "undo undo" at bounding box center [131, 28] width 14 height 15
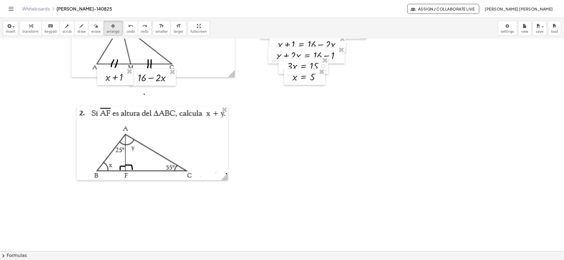
click at [384, 86] on div at bounding box center [282, 180] width 564 height 461
click at [447, 88] on div at bounding box center [282, 180] width 564 height 461
click at [94, 27] on icon "button" at bounding box center [96, 26] width 4 height 7
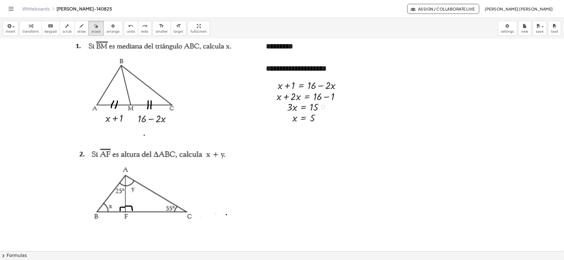
scroll to position [44, 0]
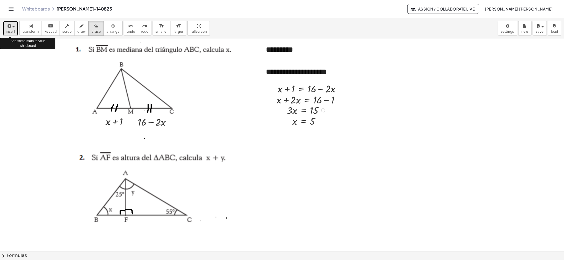
click at [14, 24] on div "button" at bounding box center [10, 25] width 9 height 7
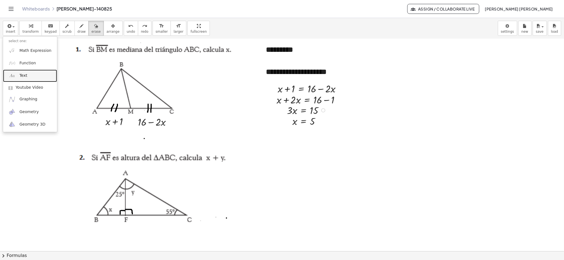
click at [20, 70] on link "Text" at bounding box center [30, 76] width 54 height 12
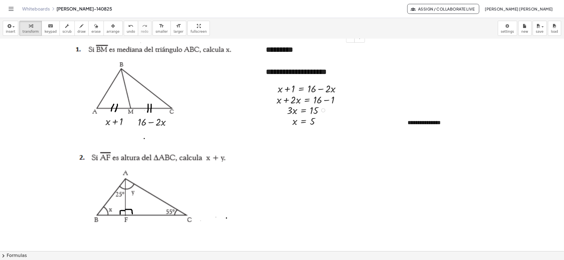
click at [268, 54] on div "*********" at bounding box center [313, 49] width 95 height 11
copy div "*********"
click at [439, 123] on div "**********" at bounding box center [443, 122] width 83 height 19
click at [479, 130] on div at bounding box center [444, 135] width 72 height 11
click at [463, 147] on div "**********" at bounding box center [444, 141] width 72 height 22
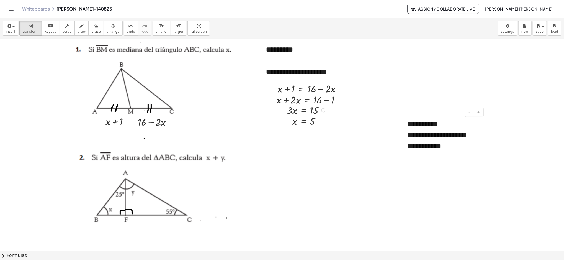
click at [483, 146] on div "**********" at bounding box center [443, 135] width 83 height 44
click at [458, 126] on div "**********" at bounding box center [443, 135] width 83 height 44
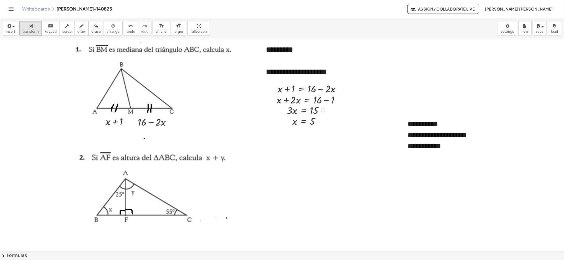
click at [491, 134] on div at bounding box center [282, 224] width 564 height 461
click at [436, 142] on span "**********" at bounding box center [437, 140] width 58 height 19
click at [107, 32] on span "arrange" at bounding box center [113, 32] width 13 height 4
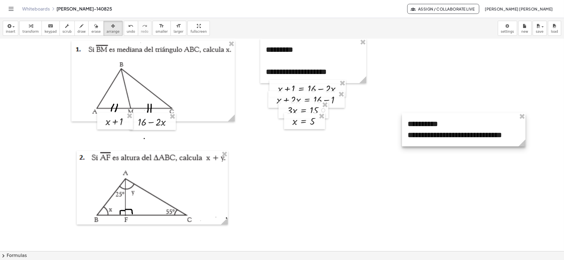
drag, startPoint x: 481, startPoint y: 156, endPoint x: 521, endPoint y: 144, distance: 42.2
click at [521, 144] on icon at bounding box center [522, 142] width 7 height 7
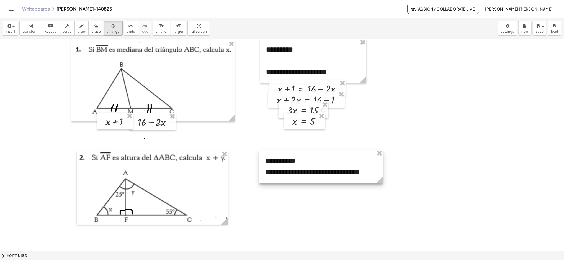
drag, startPoint x: 434, startPoint y: 135, endPoint x: 292, endPoint y: 172, distance: 147.1
click at [292, 172] on div at bounding box center [322, 166] width 124 height 33
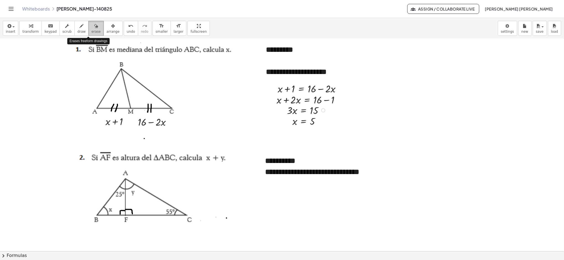
click at [91, 25] on div "button" at bounding box center [95, 25] width 9 height 7
click at [294, 158] on div at bounding box center [282, 224] width 564 height 461
click at [312, 166] on div at bounding box center [282, 224] width 564 height 461
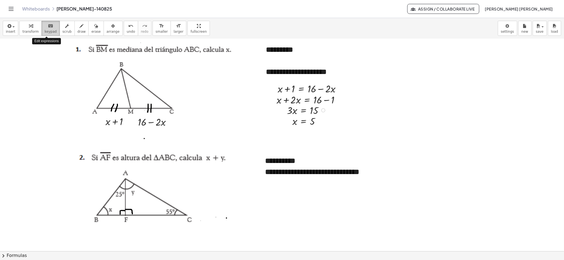
click at [45, 27] on div "keyboard" at bounding box center [51, 25] width 12 height 7
click at [312, 165] on div "**********" at bounding box center [322, 166] width 124 height 33
click at [320, 198] on div at bounding box center [282, 224] width 564 height 461
click at [12, 28] on div "button" at bounding box center [10, 25] width 9 height 7
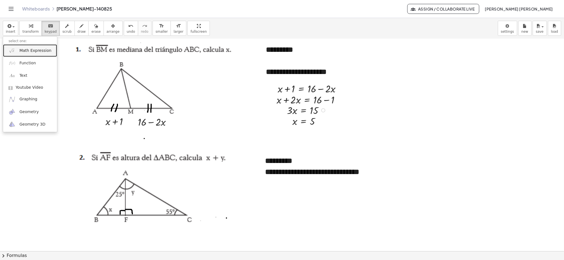
click at [30, 54] on link "Math Expression" at bounding box center [30, 50] width 54 height 12
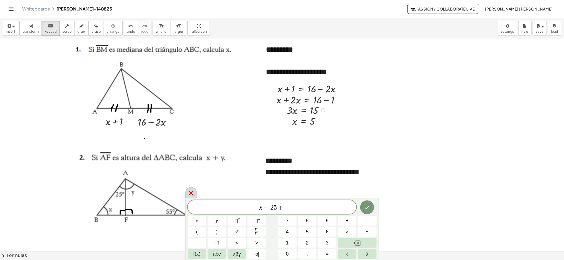
click at [187, 193] on div at bounding box center [191, 192] width 12 height 11
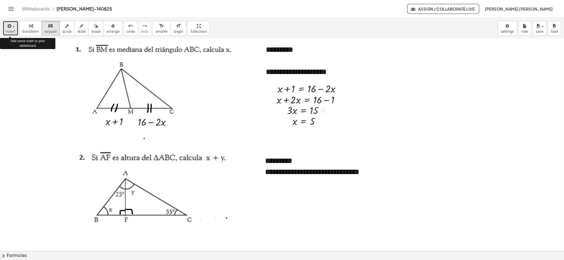
click at [12, 32] on span "insert" at bounding box center [10, 32] width 9 height 4
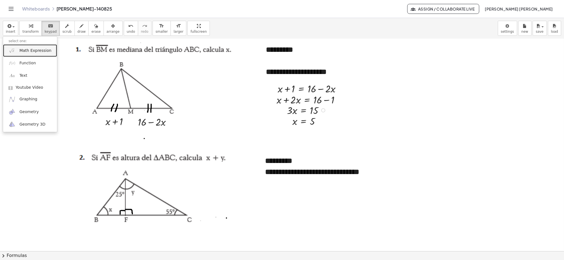
click at [19, 47] on link "Math Expression" at bounding box center [30, 50] width 54 height 12
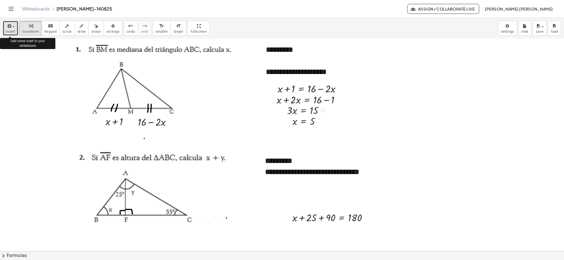
click at [9, 32] on span "insert" at bounding box center [10, 32] width 9 height 4
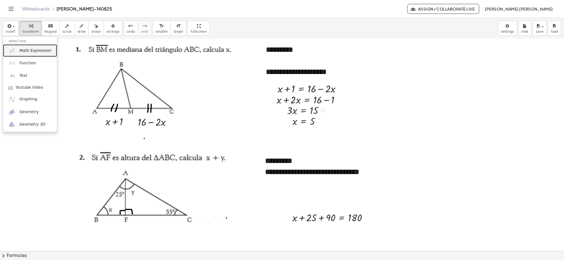
click at [16, 45] on link "Math Expression" at bounding box center [30, 50] width 54 height 12
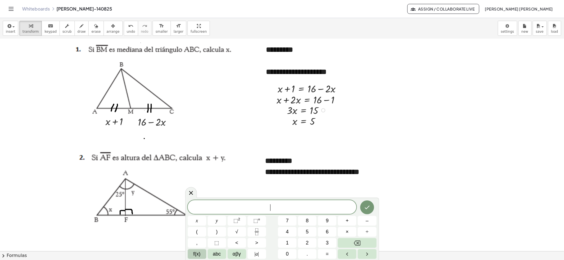
click at [197, 255] on span "f(x)" at bounding box center [196, 253] width 7 height 7
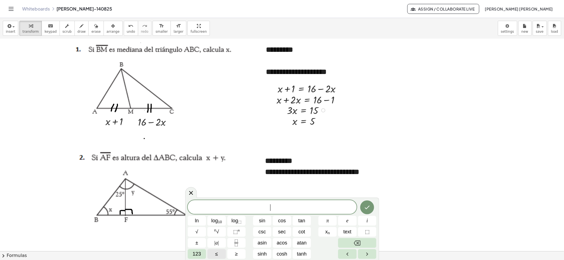
click at [197, 255] on span "123" at bounding box center [197, 253] width 8 height 7
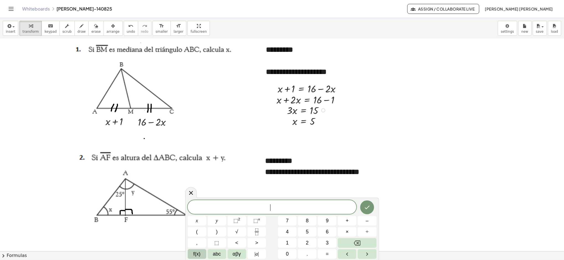
click at [197, 255] on span "f(x)" at bounding box center [196, 253] width 7 height 7
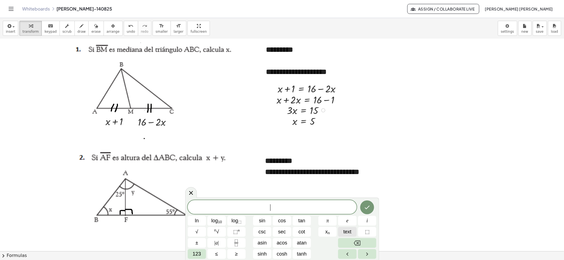
click at [347, 229] on span "text" at bounding box center [347, 231] width 8 height 7
click at [367, 204] on icon "Done" at bounding box center [367, 207] width 7 height 7
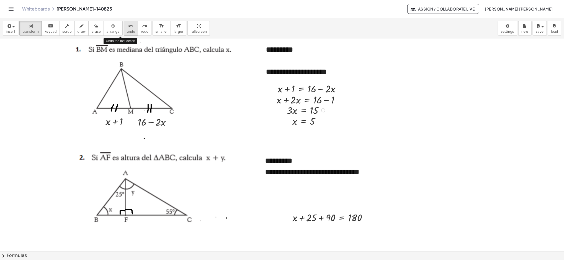
click at [127, 30] on span "undo" at bounding box center [131, 32] width 8 height 4
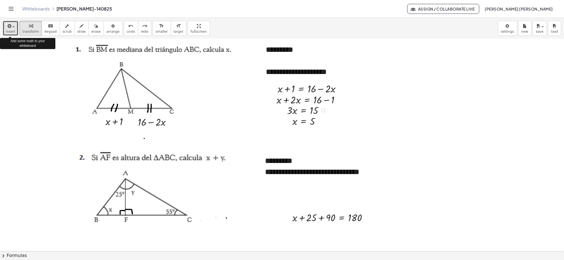
click at [13, 23] on div "button" at bounding box center [10, 25] width 9 height 7
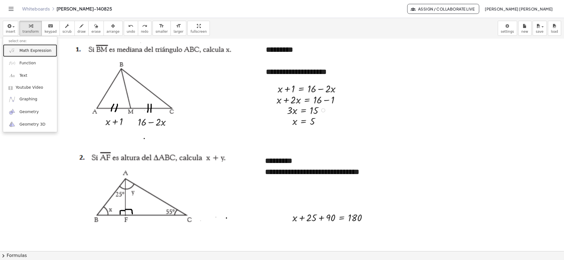
click at [30, 47] on link "Math Expression" at bounding box center [30, 50] width 54 height 12
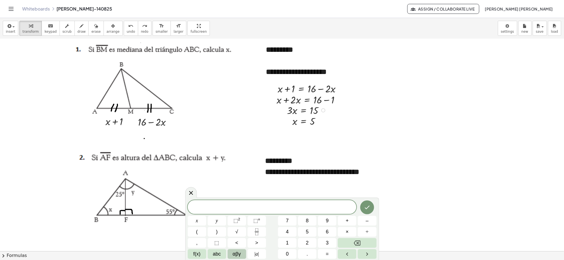
click at [238, 254] on span "αβγ" at bounding box center [237, 253] width 8 height 7
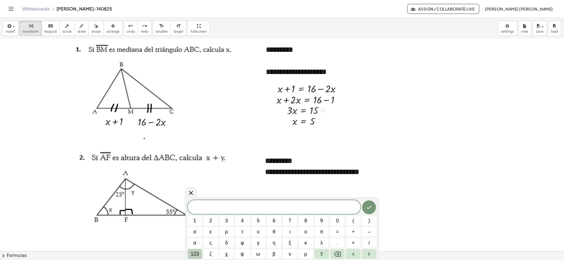
click at [194, 252] on span "123" at bounding box center [195, 253] width 8 height 7
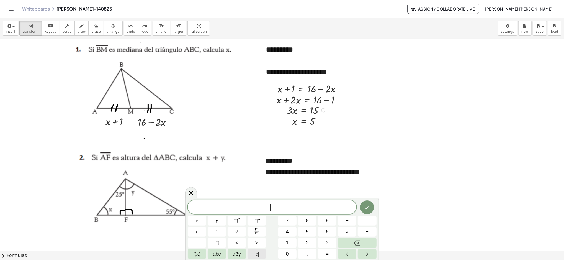
click at [251, 255] on button "| a |" at bounding box center [257, 254] width 19 height 10
click at [191, 194] on icon at bounding box center [191, 191] width 7 height 7
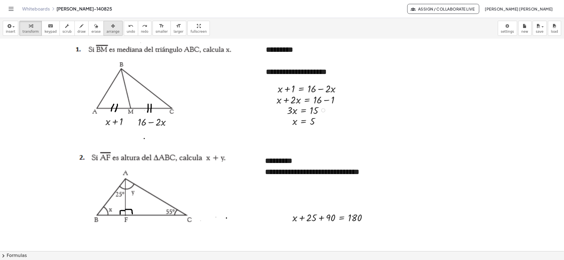
click at [111, 25] on icon "button" at bounding box center [113, 26] width 4 height 7
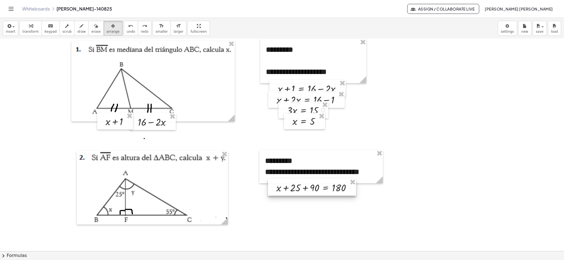
drag, startPoint x: 323, startPoint y: 214, endPoint x: 307, endPoint y: 184, distance: 34.0
click at [307, 184] on div at bounding box center [312, 187] width 88 height 17
click at [12, 25] on div "button" at bounding box center [10, 25] width 9 height 7
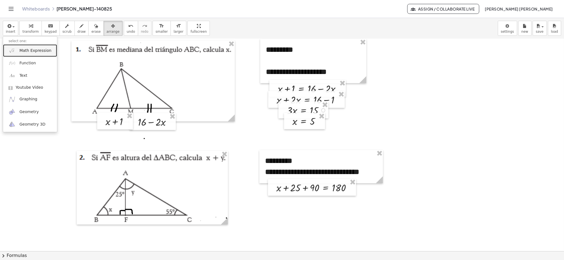
click at [30, 49] on span "Math Expression" at bounding box center [35, 51] width 32 height 6
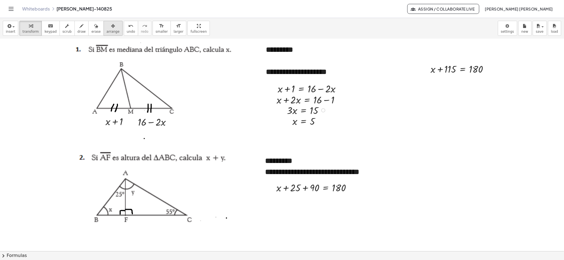
click at [107, 30] on span "arrange" at bounding box center [113, 32] width 13 height 4
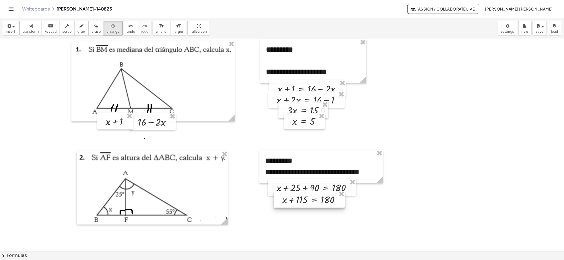
drag, startPoint x: 434, startPoint y: 68, endPoint x: 285, endPoint y: 199, distance: 197.8
click at [285, 199] on div at bounding box center [309, 199] width 71 height 17
click at [9, 29] on icon "button" at bounding box center [8, 26] width 5 height 7
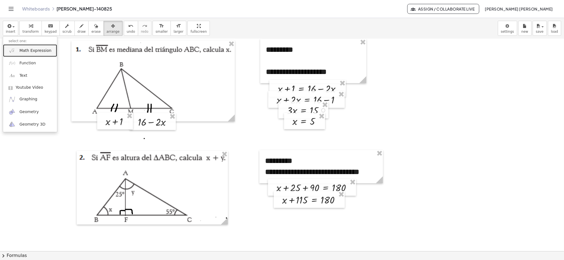
click at [21, 49] on span "Math Expression" at bounding box center [35, 51] width 32 height 6
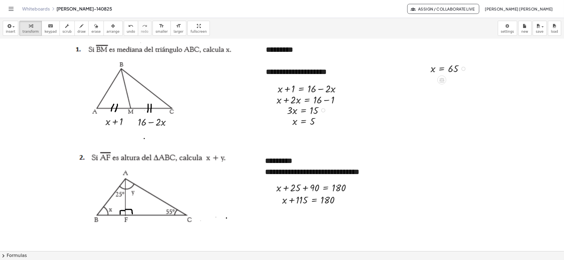
click at [427, 72] on div at bounding box center [426, 68] width 8 height 16
click at [367, 52] on div at bounding box center [282, 224] width 564 height 461
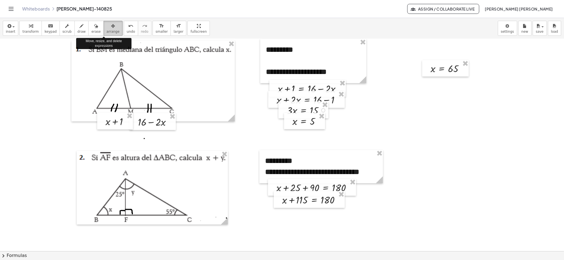
click at [111, 25] on icon "button" at bounding box center [113, 26] width 4 height 7
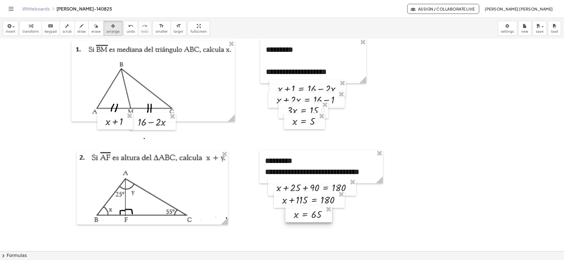
drag, startPoint x: 434, startPoint y: 65, endPoint x: 297, endPoint y: 210, distance: 199.5
click at [297, 210] on div at bounding box center [309, 214] width 47 height 16
click at [276, 234] on div at bounding box center [282, 224] width 564 height 461
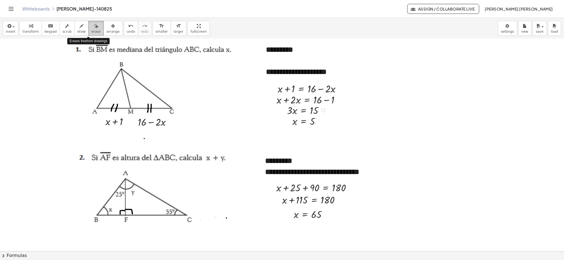
click at [94, 25] on icon "button" at bounding box center [96, 26] width 4 height 7
click at [538, 25] on icon "button" at bounding box center [538, 26] width 5 height 7
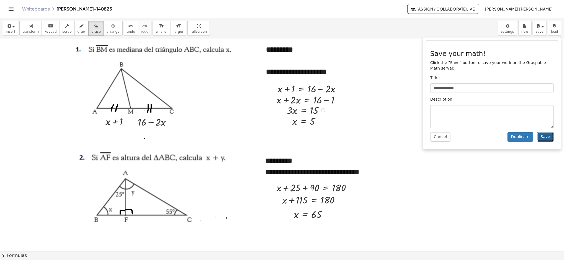
click at [548, 132] on button "Save" at bounding box center [545, 136] width 17 height 9
